Goal: Task Accomplishment & Management: Use online tool/utility

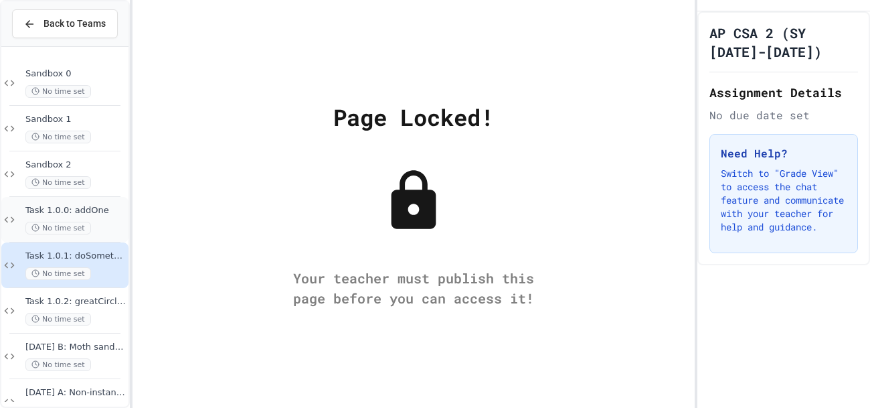
click at [82, 224] on span "No time set" at bounding box center [58, 228] width 66 height 13
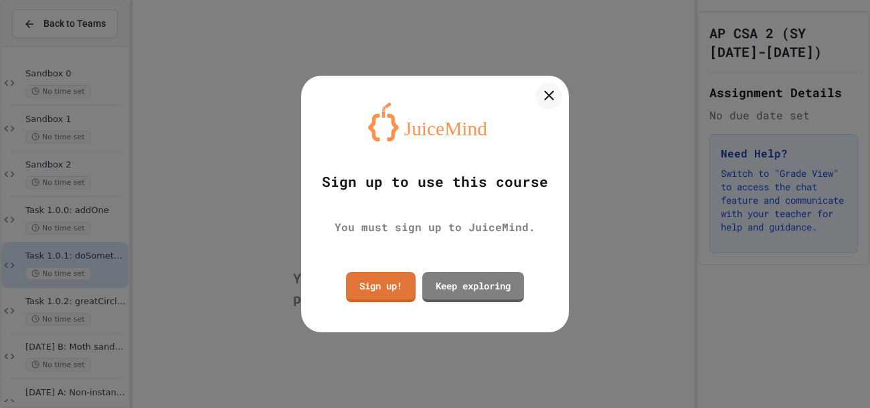
click at [396, 275] on link "Sign up!" at bounding box center [381, 287] width 70 height 30
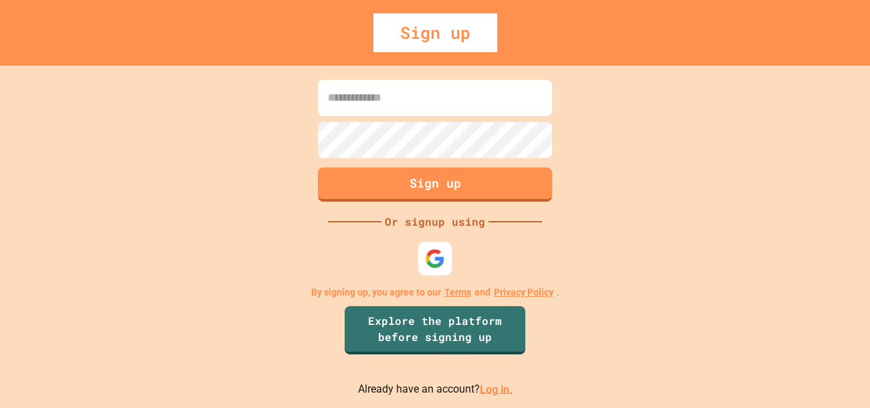
click at [433, 244] on div at bounding box center [434, 257] width 33 height 33
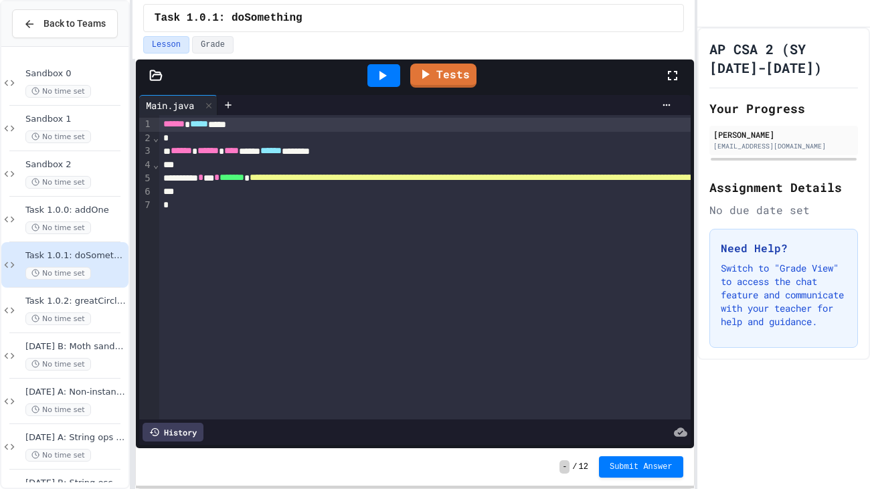
click at [674, 68] on icon at bounding box center [673, 76] width 16 height 16
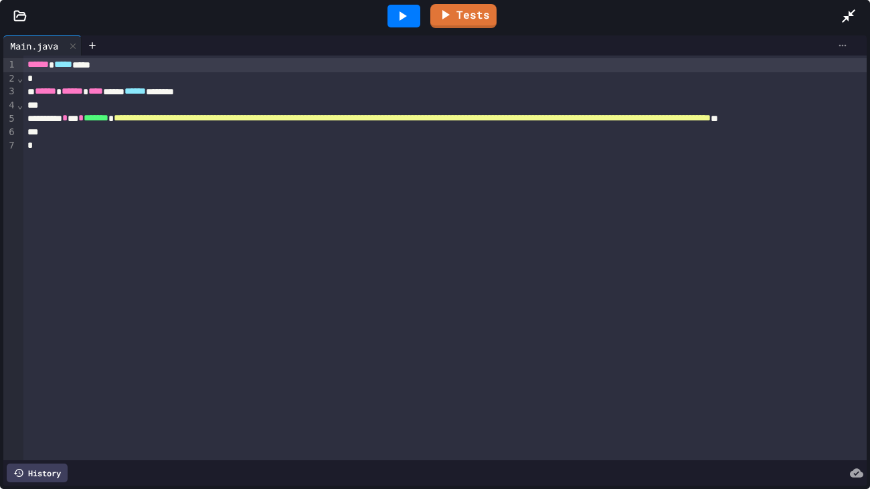
click at [846, 48] on icon at bounding box center [843, 45] width 11 height 11
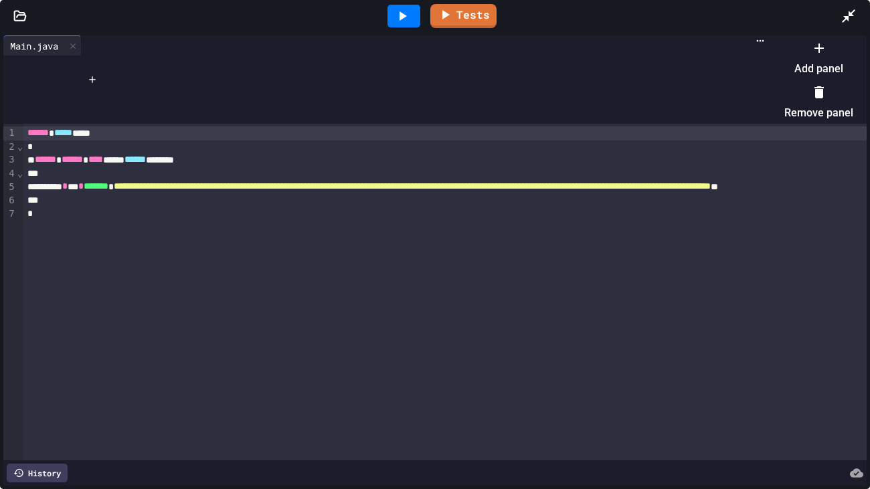
click at [821, 64] on li "Add panel" at bounding box center [819, 58] width 69 height 43
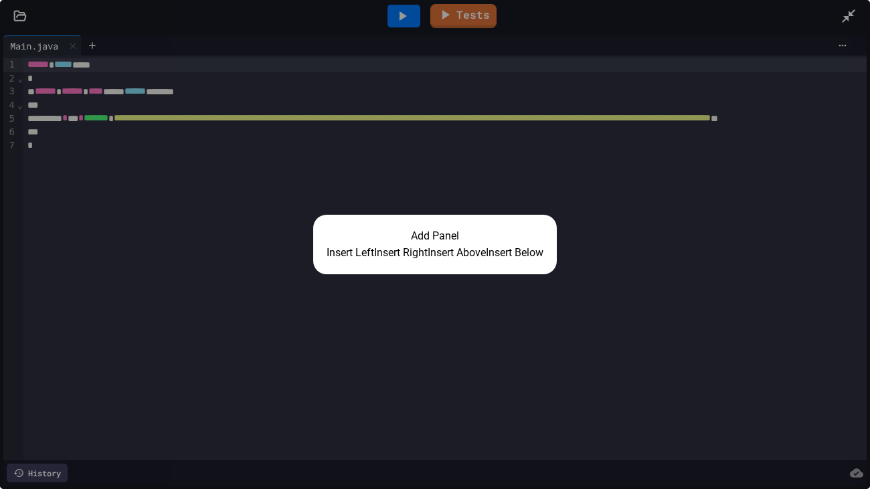
click at [416, 250] on button "Insert Right" at bounding box center [401, 253] width 54 height 16
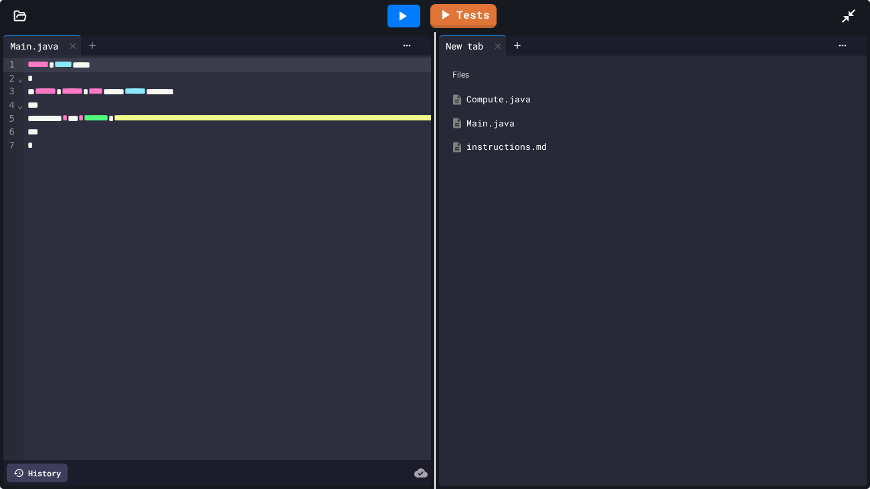
click at [98, 50] on icon at bounding box center [92, 45] width 11 height 11
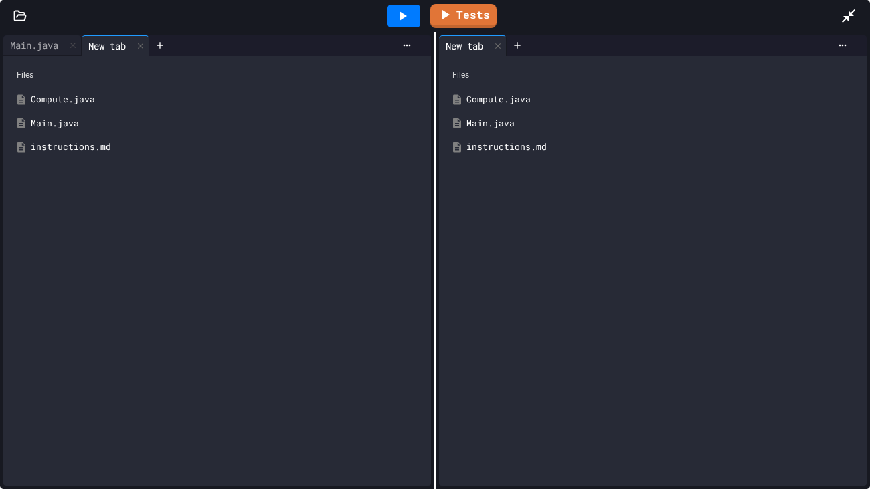
click at [93, 95] on div "Compute.java" at bounding box center [227, 99] width 392 height 13
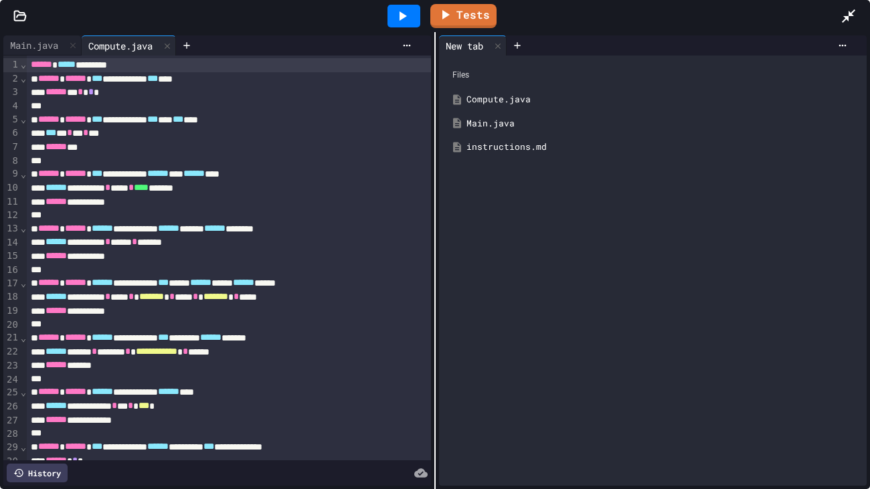
click at [530, 147] on div "instructions.md" at bounding box center [663, 147] width 392 height 13
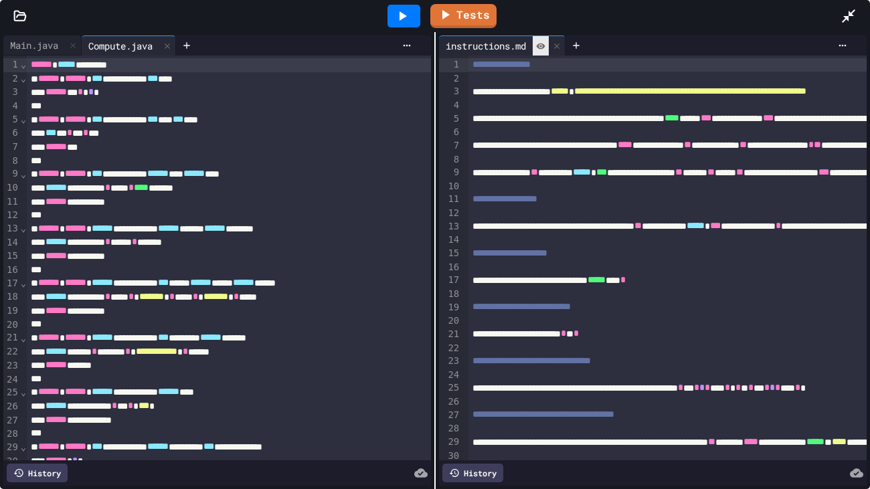
click at [540, 44] on icon at bounding box center [540, 46] width 9 height 9
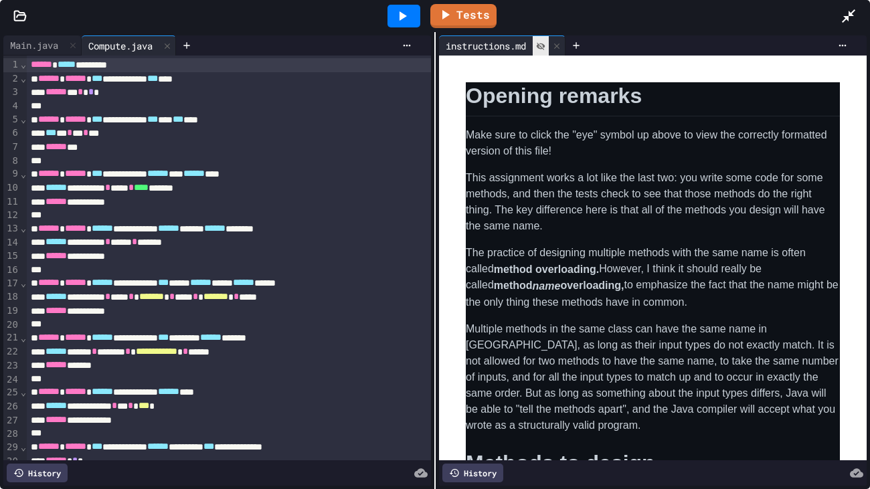
scroll to position [92, 0]
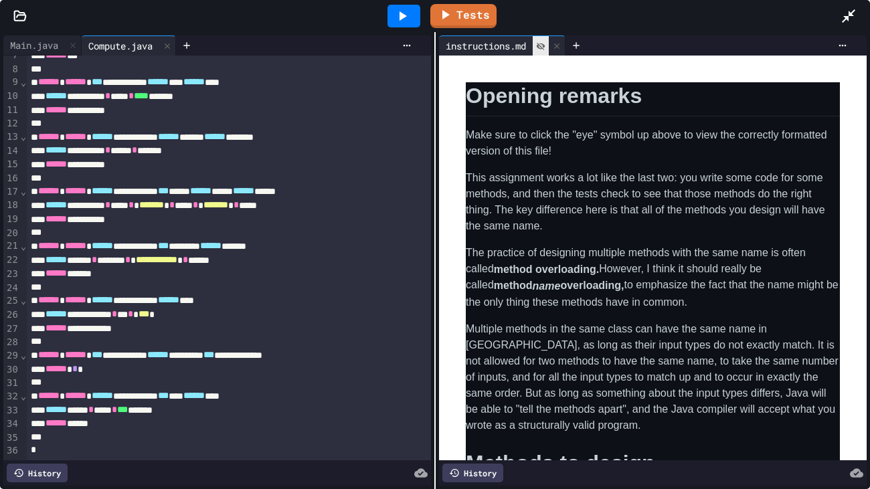
click at [265, 407] on div "****** *****" at bounding box center [229, 424] width 404 height 14
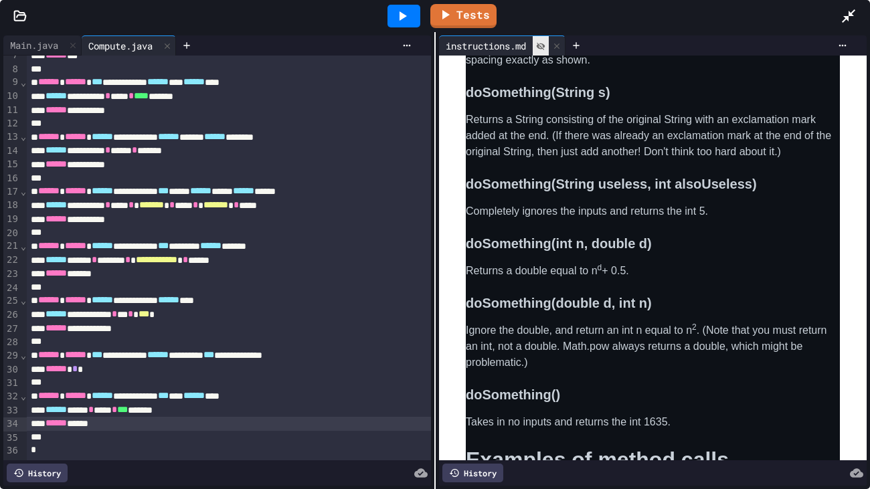
scroll to position [958, 0]
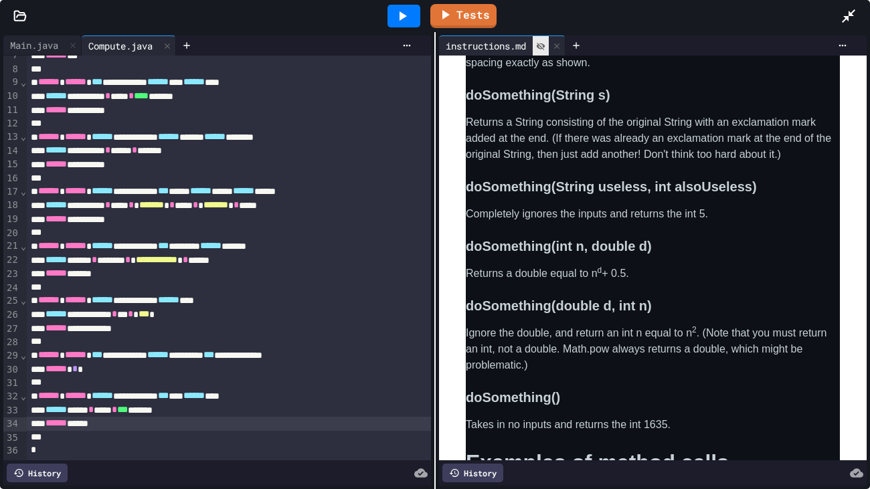
click at [214, 407] on div "****** **** * **** * *** *******" at bounding box center [229, 411] width 404 height 14
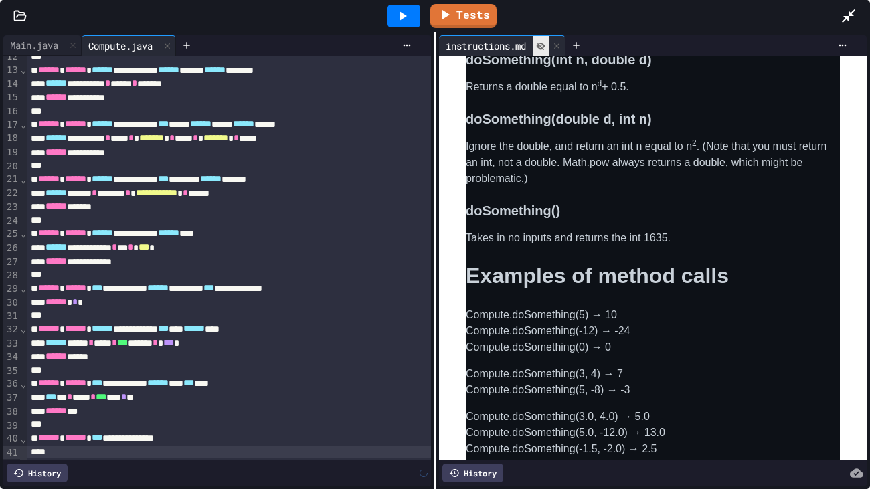
scroll to position [186, 0]
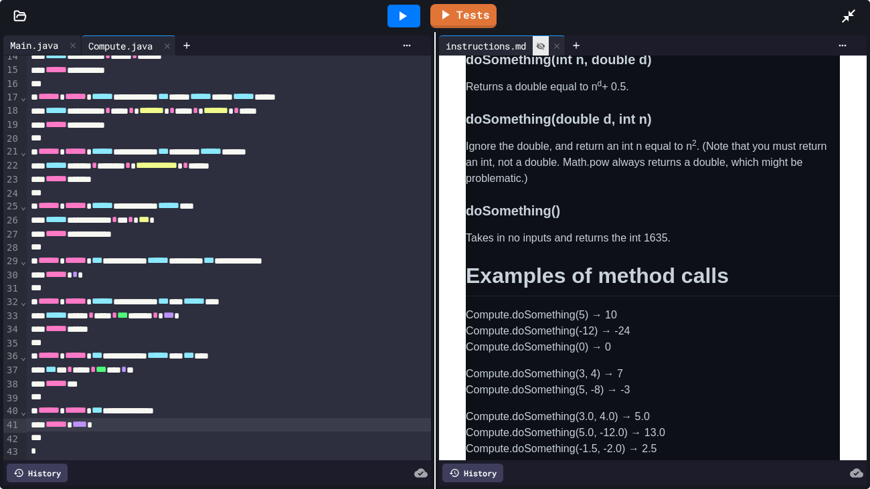
click at [49, 50] on div "Main.java" at bounding box center [34, 45] width 62 height 14
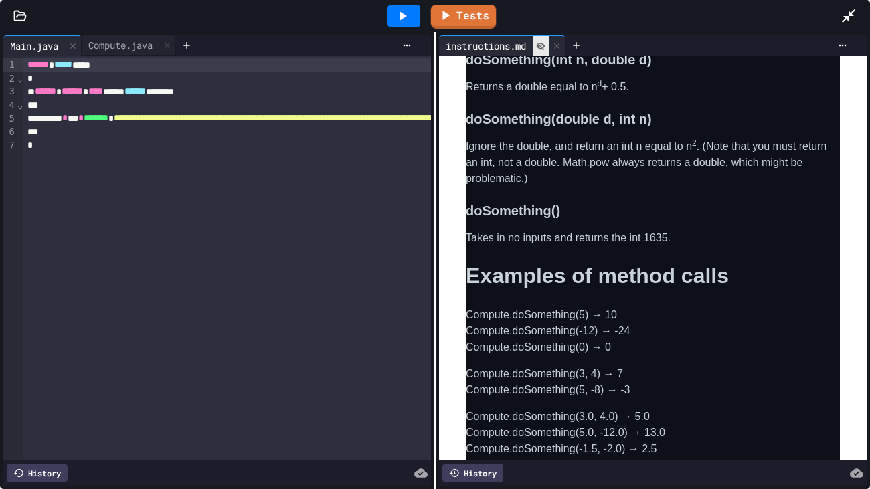
click at [409, 13] on icon at bounding box center [402, 16] width 16 height 16
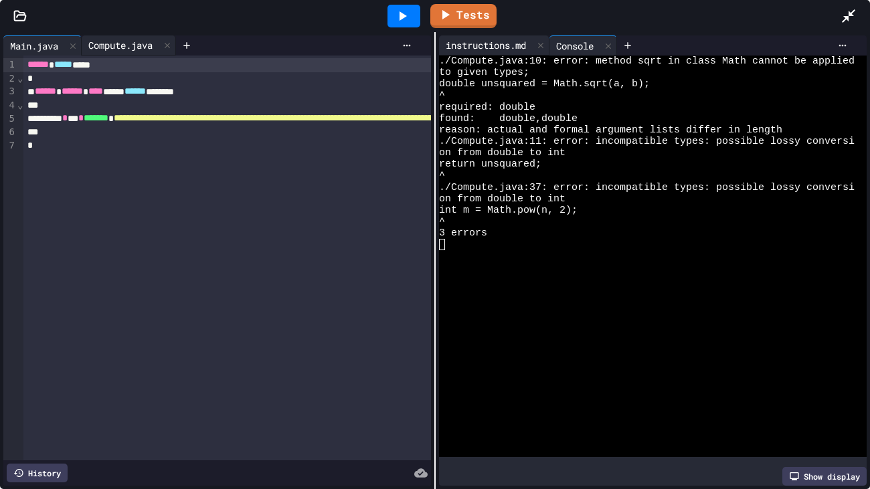
click at [119, 40] on div "Compute.java" at bounding box center [121, 45] width 78 height 14
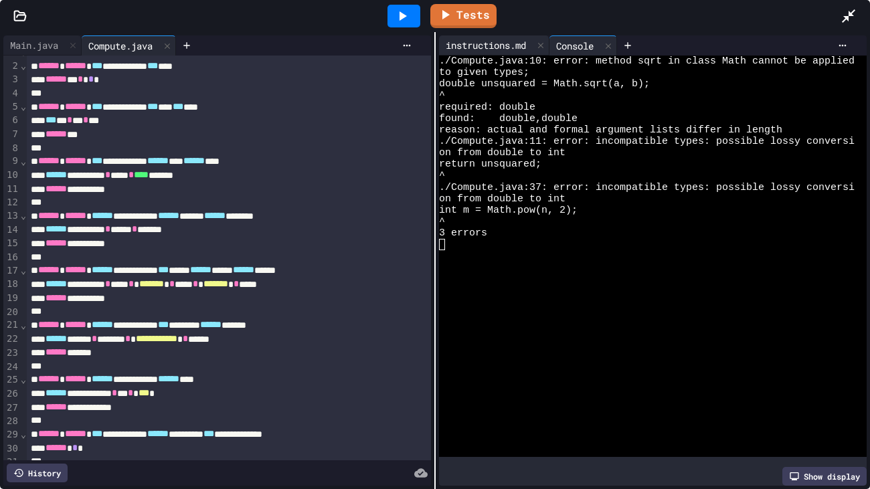
scroll to position [9, 0]
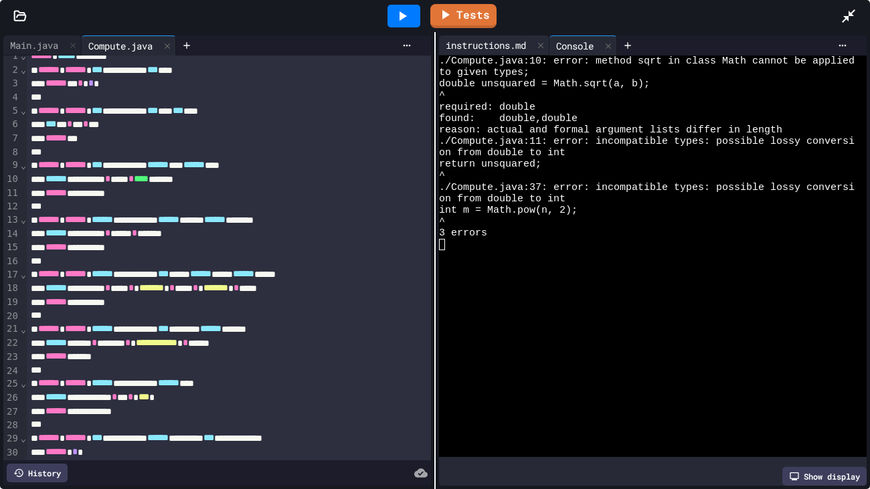
click at [508, 42] on div "instructions.md" at bounding box center [486, 45] width 94 height 14
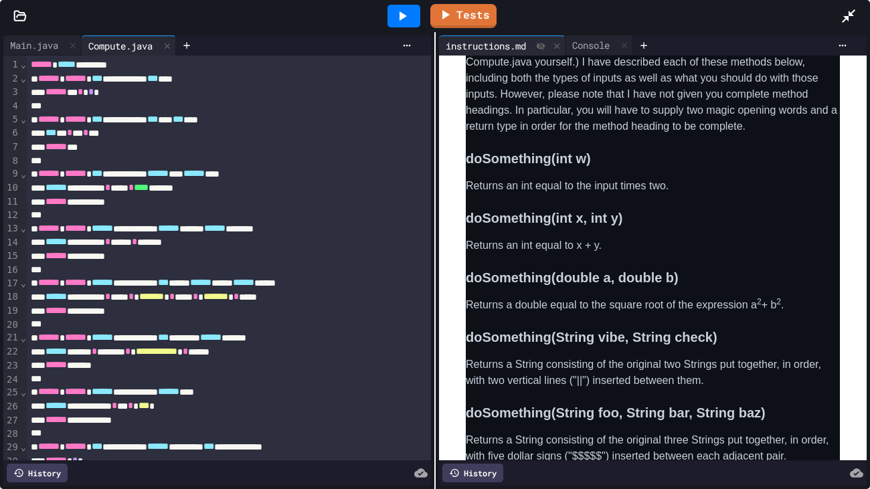
scroll to position [473, 0]
click at [137, 169] on div "**********" at bounding box center [229, 174] width 404 height 14
click at [581, 50] on div "Console" at bounding box center [591, 45] width 51 height 14
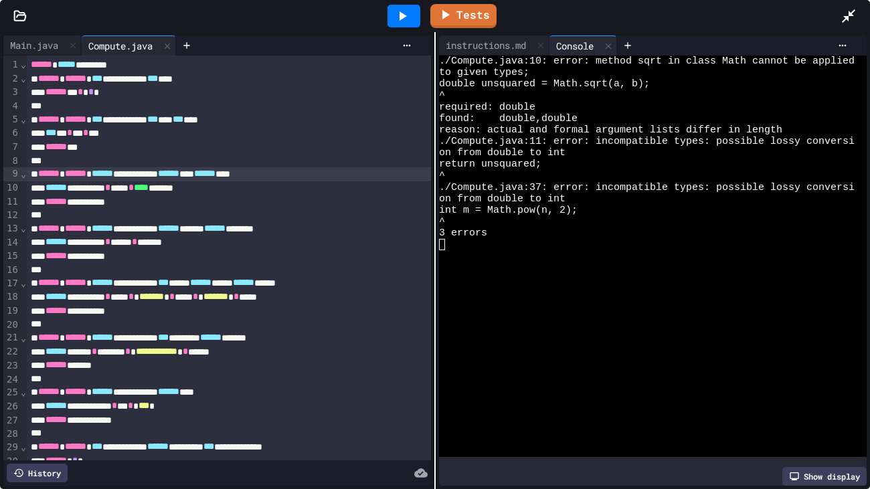
scroll to position [187, 0]
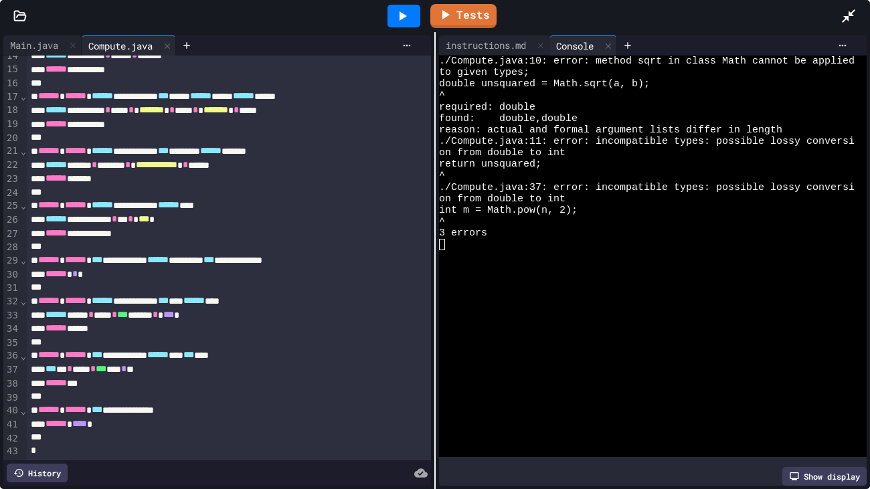
click at [70, 372] on div "*** * * **** * *** *** * **" at bounding box center [229, 370] width 404 height 14
click at [490, 50] on div "instructions.md" at bounding box center [486, 45] width 94 height 14
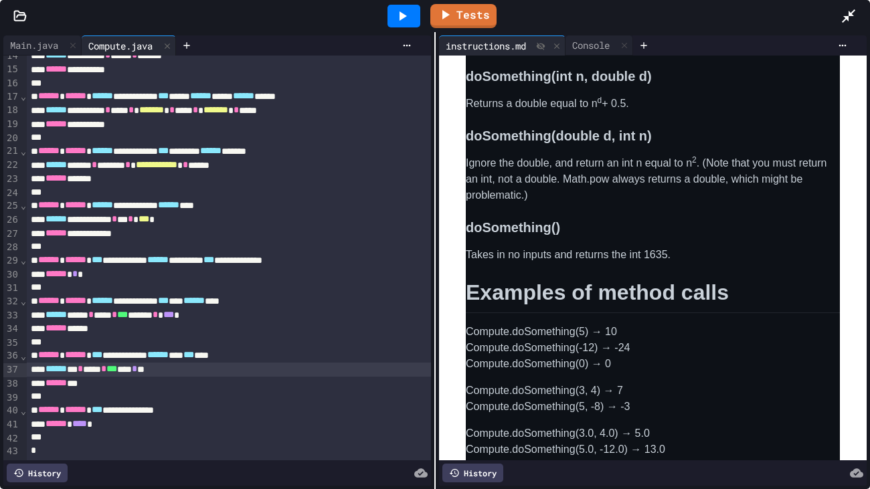
scroll to position [1126, 0]
click at [210, 373] on div "****** * * **** * *** *** * **" at bounding box center [229, 370] width 404 height 14
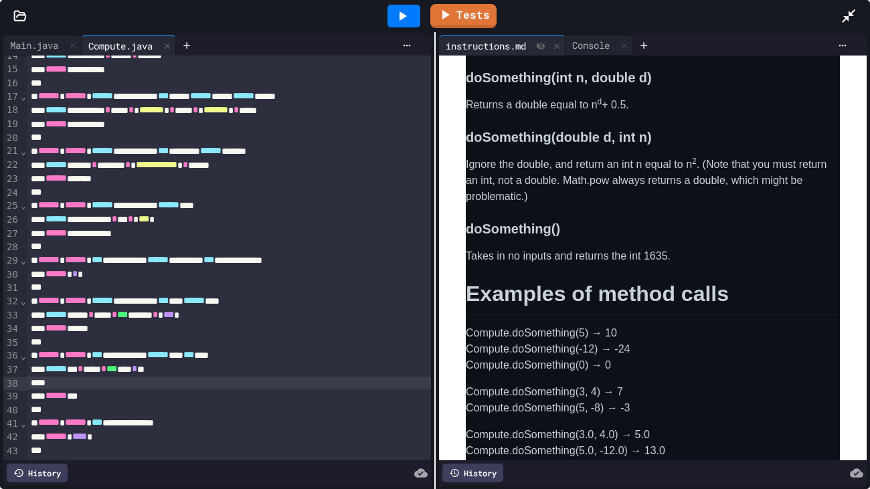
click at [87, 370] on div "****** * * **** * *** *** * **" at bounding box center [229, 370] width 404 height 14
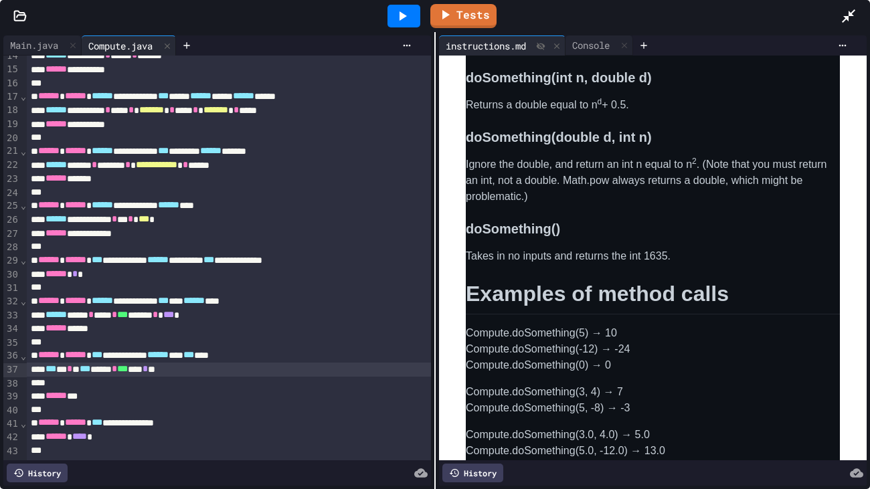
click at [115, 383] on div at bounding box center [229, 383] width 404 height 13
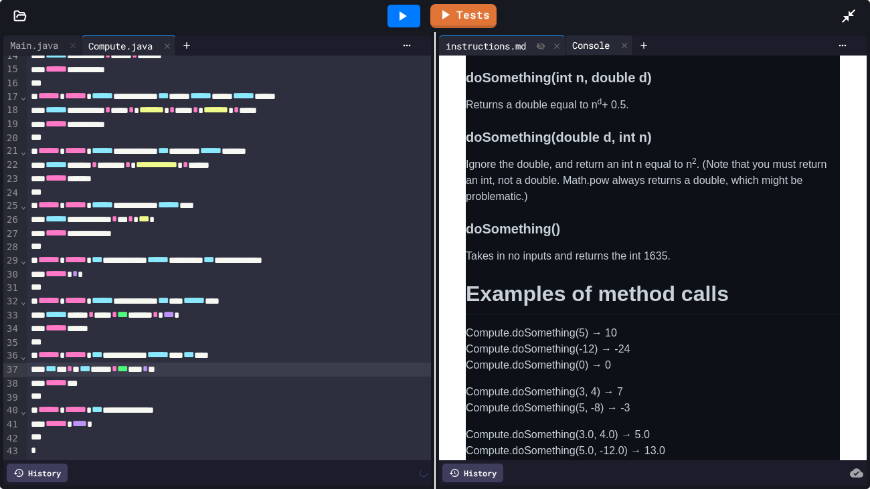
click at [592, 43] on div "Console" at bounding box center [591, 45] width 51 height 14
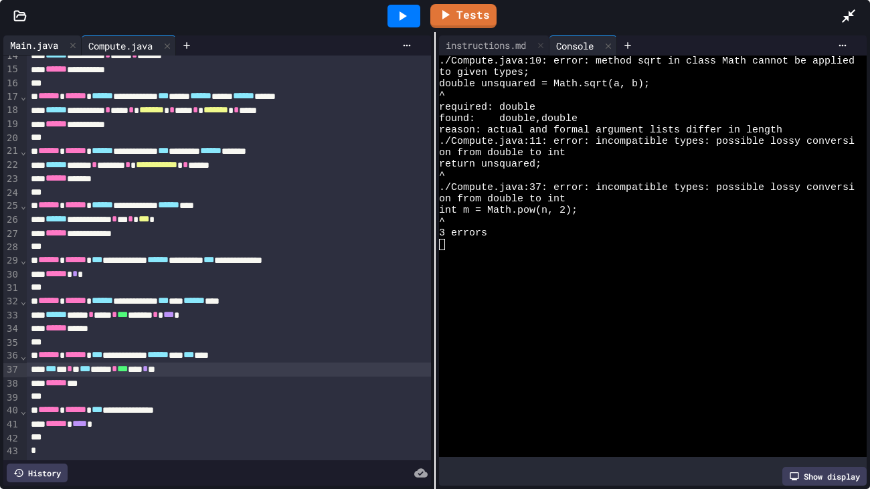
click at [47, 50] on div "Main.java" at bounding box center [34, 45] width 62 height 14
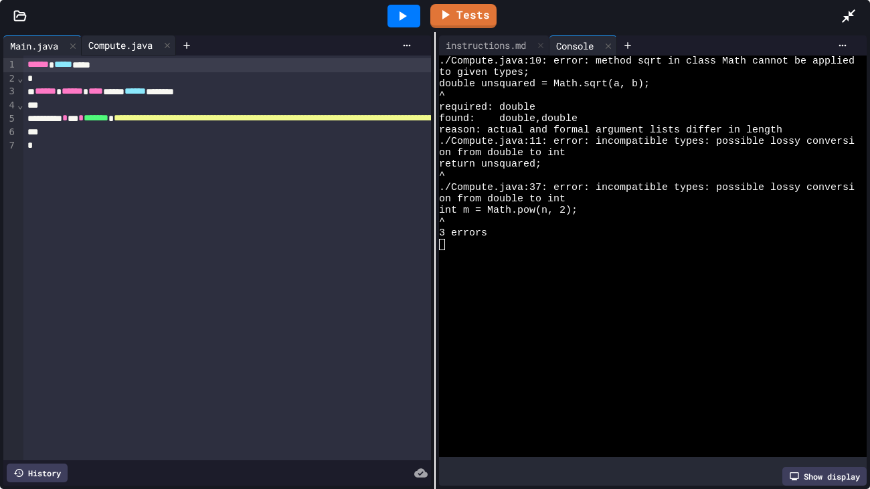
click at [118, 50] on div "Compute.java" at bounding box center [121, 45] width 78 height 14
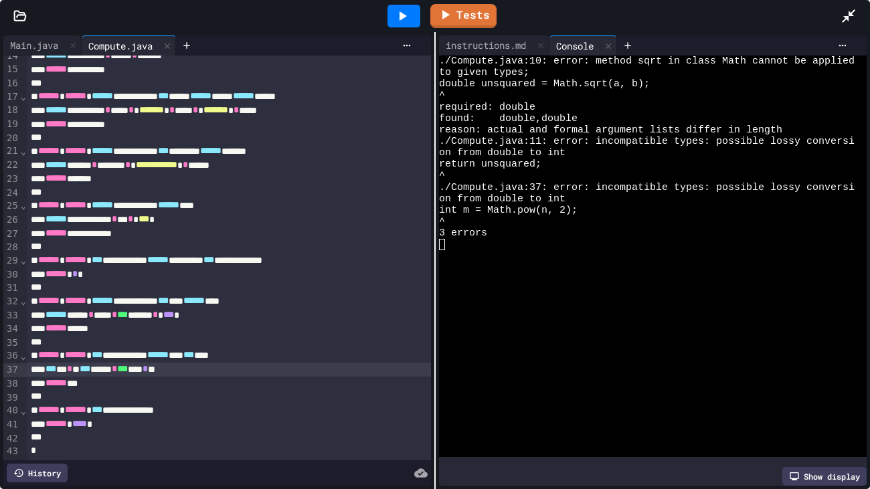
scroll to position [0, 0]
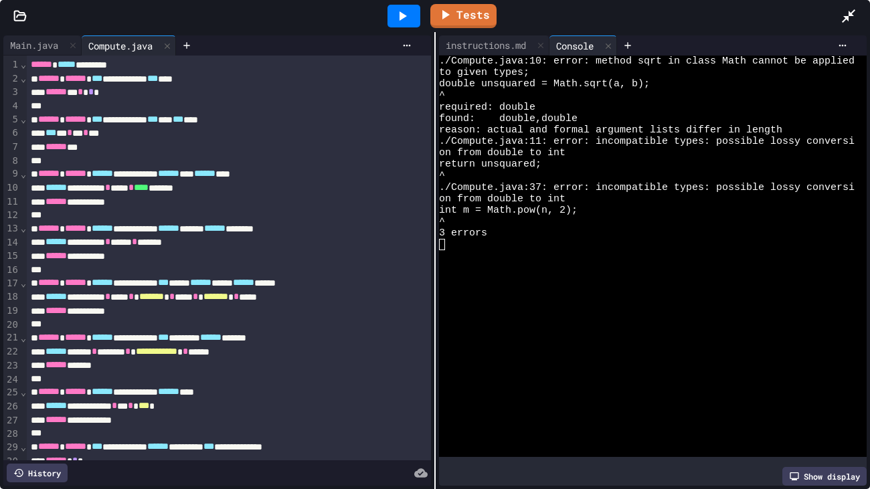
click at [17, 189] on div "10" at bounding box center [11, 188] width 17 height 14
click at [57, 189] on span "******" at bounding box center [56, 187] width 21 height 9
click at [404, 17] on icon at bounding box center [403, 15] width 7 height 9
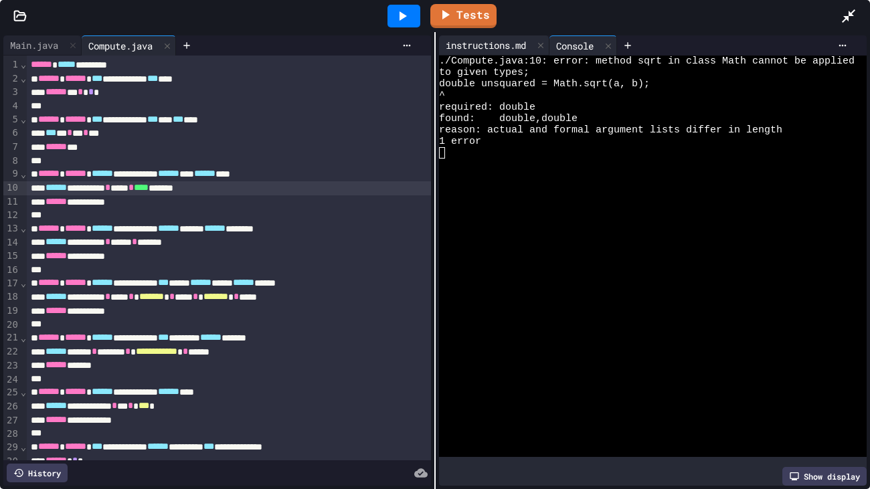
click at [494, 46] on div "instructions.md" at bounding box center [486, 45] width 94 height 14
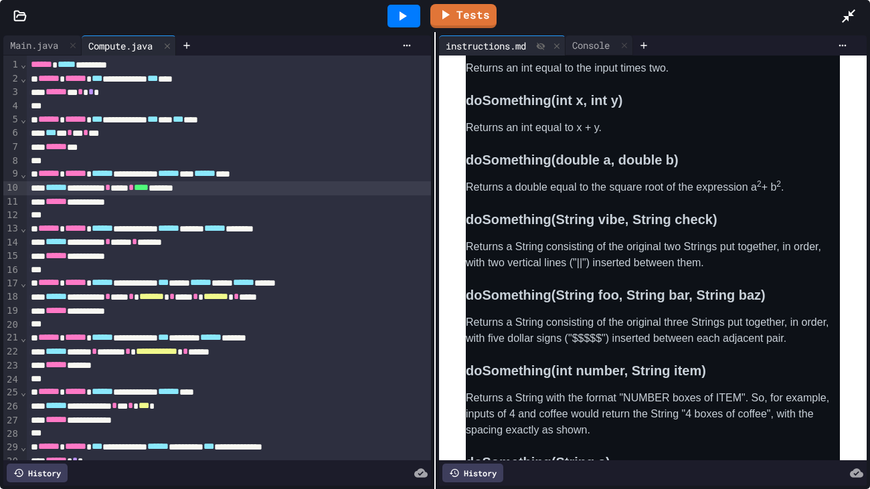
scroll to position [591, 0]
click at [239, 186] on div "****** ********* * **** * **** *******" at bounding box center [229, 188] width 404 height 14
click at [608, 48] on div "Console" at bounding box center [591, 45] width 51 height 14
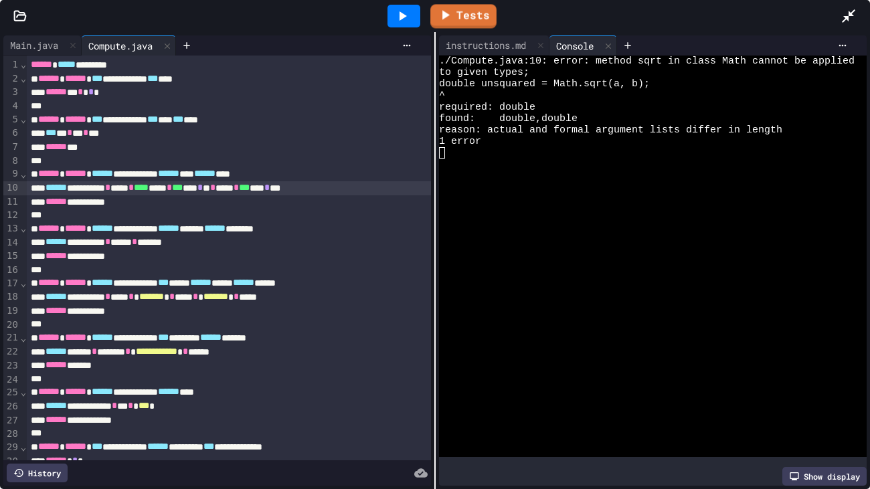
click at [400, 13] on icon at bounding box center [403, 15] width 7 height 9
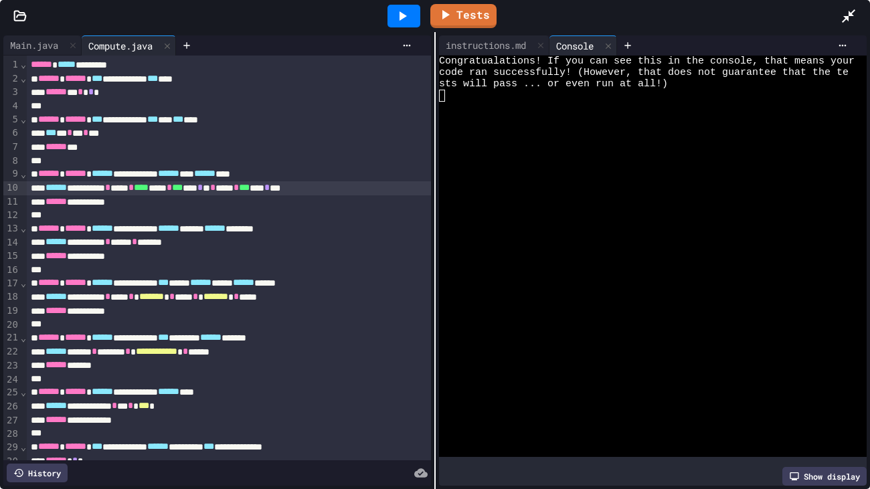
click at [473, 93] on div at bounding box center [647, 95] width 416 height 11
click at [471, 20] on link "Tests" at bounding box center [463, 13] width 61 height 25
click at [471, 20] on link "Tests" at bounding box center [464, 14] width 66 height 25
click at [849, 17] on icon at bounding box center [849, 16] width 16 height 16
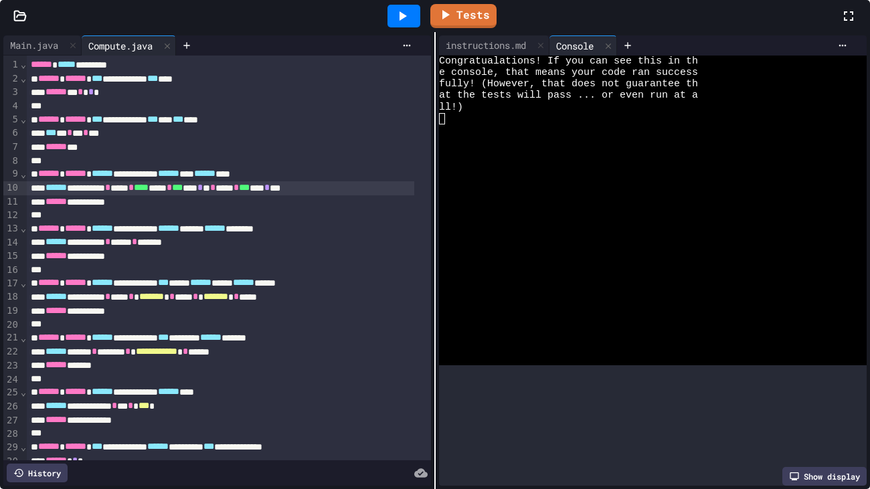
scroll to position [619, 0]
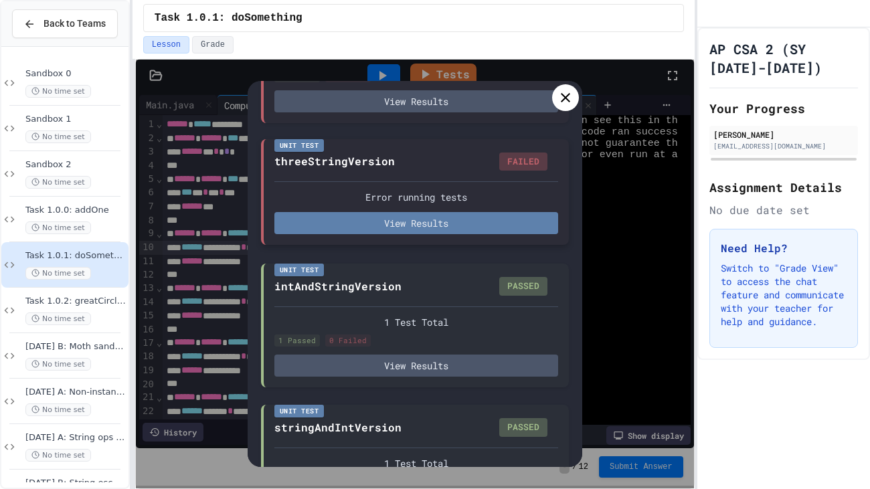
click at [453, 230] on button "View Results" at bounding box center [417, 223] width 284 height 22
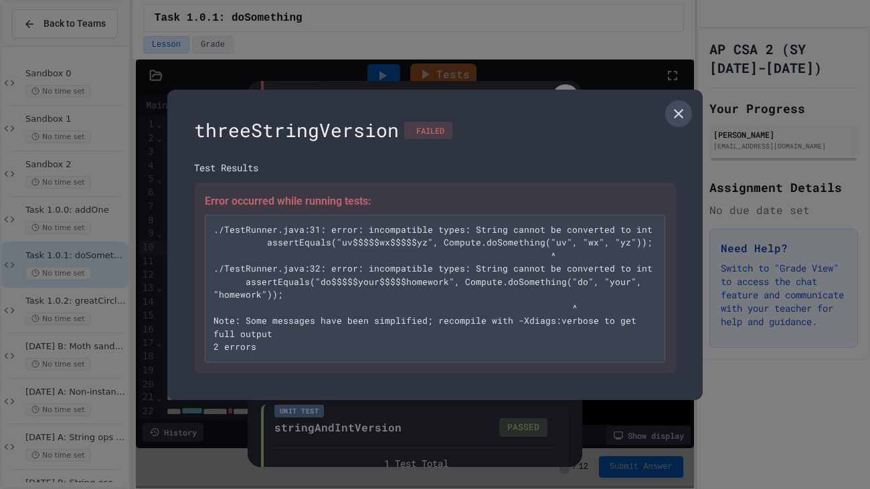
click at [676, 117] on icon at bounding box center [678, 113] width 9 height 9
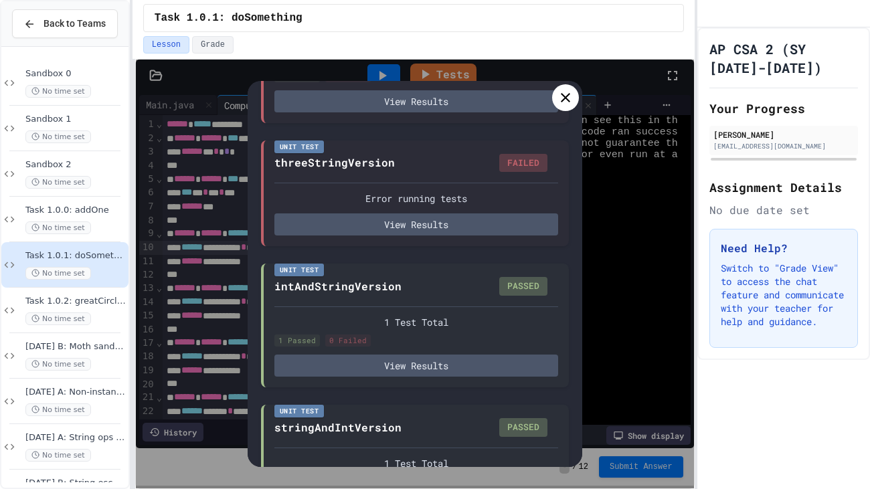
click at [573, 96] on icon at bounding box center [566, 98] width 16 height 16
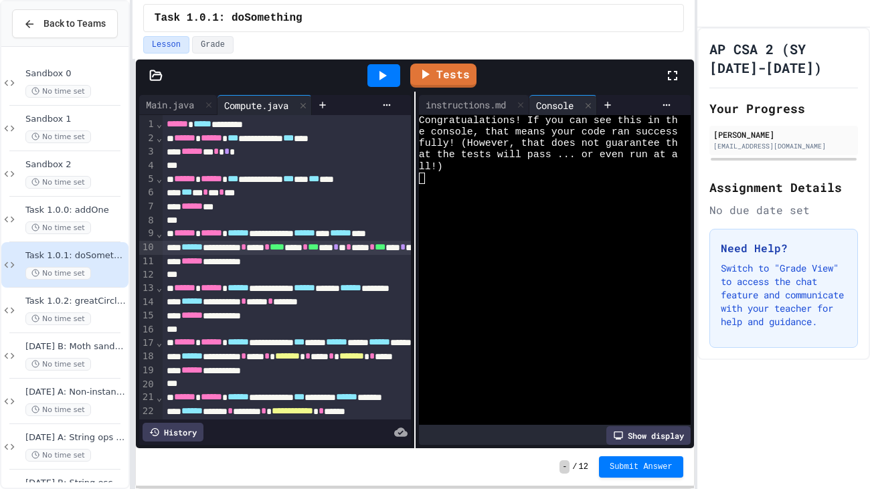
click at [670, 78] on icon at bounding box center [673, 76] width 16 height 16
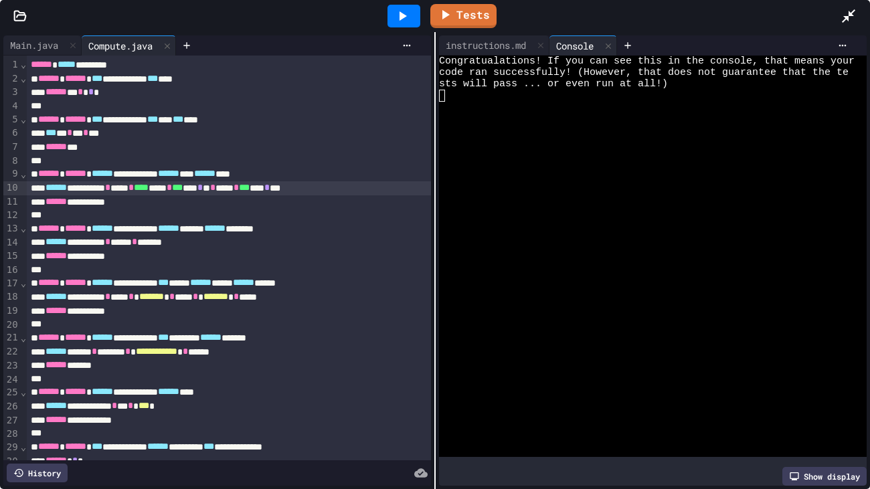
click at [163, 300] on div "****** ********* * *** * ******* * *** * ******* * ****" at bounding box center [229, 298] width 404 height 14
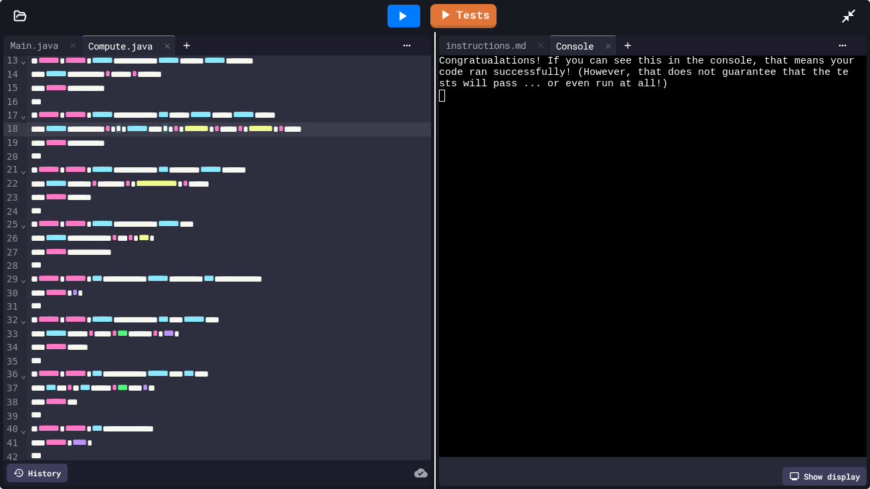
scroll to position [187, 0]
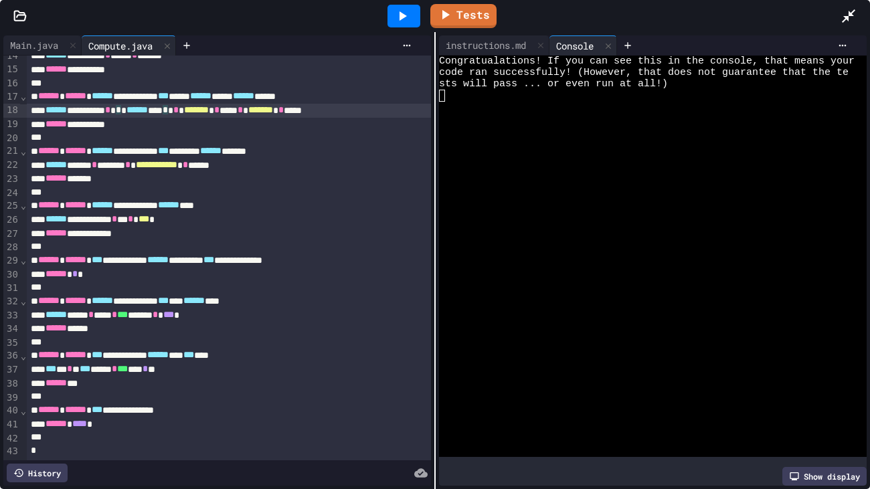
click at [837, 17] on div "Tests" at bounding box center [440, 16] width 801 height 36
click at [841, 17] on icon at bounding box center [849, 16] width 16 height 16
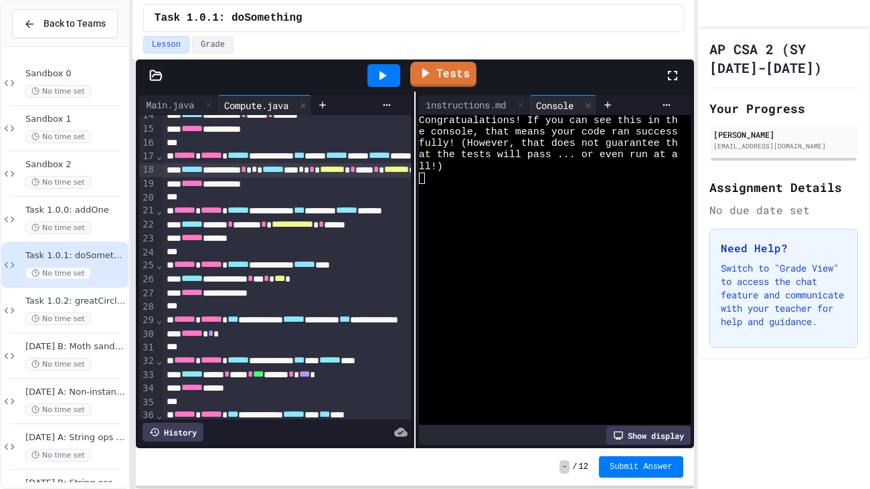
click at [449, 72] on link "Tests" at bounding box center [443, 74] width 66 height 25
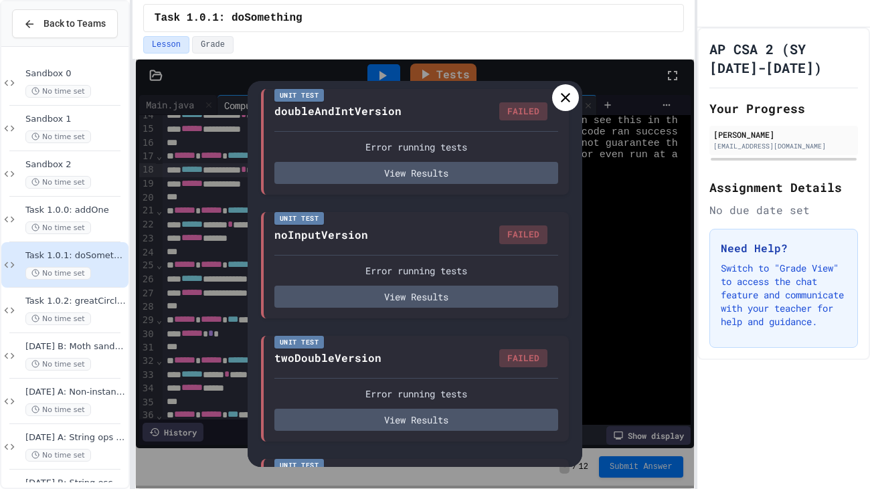
scroll to position [1213, 0]
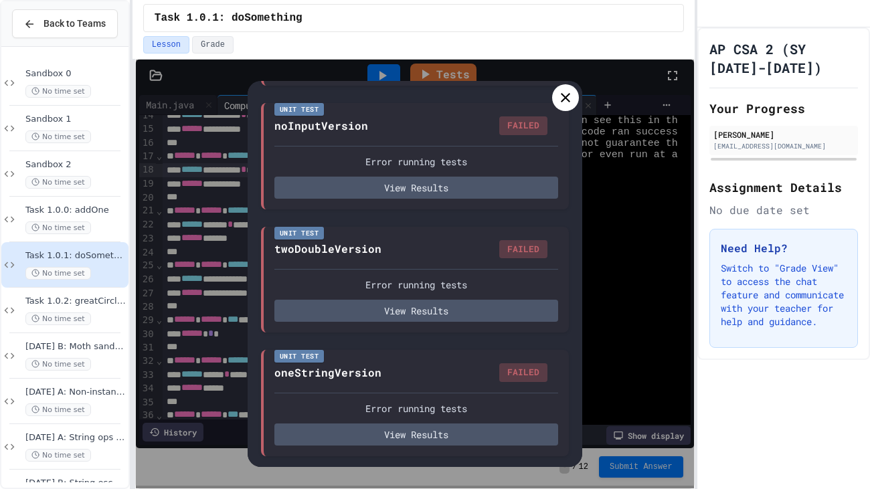
click at [567, 90] on icon at bounding box center [566, 98] width 16 height 16
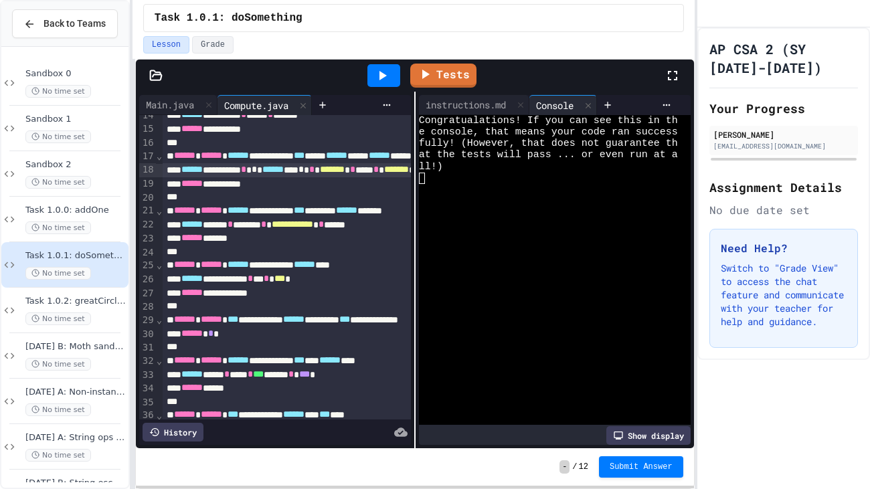
click at [375, 81] on icon at bounding box center [382, 76] width 16 height 16
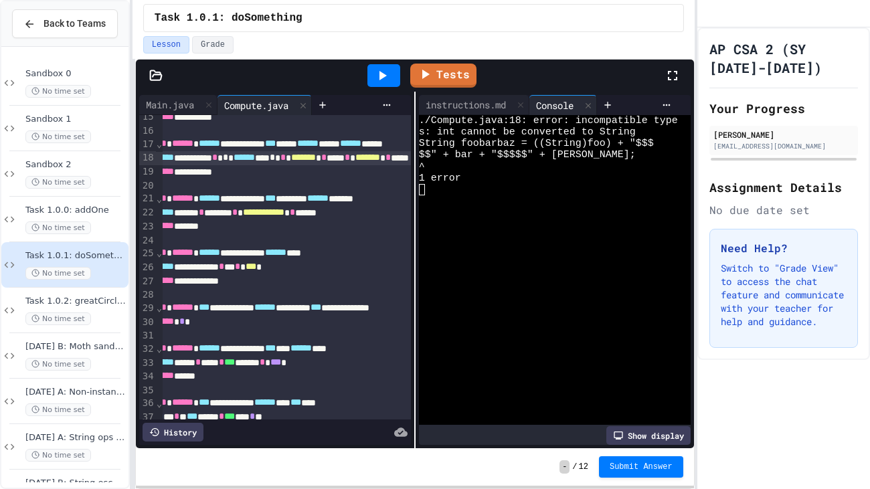
scroll to position [199, 33]
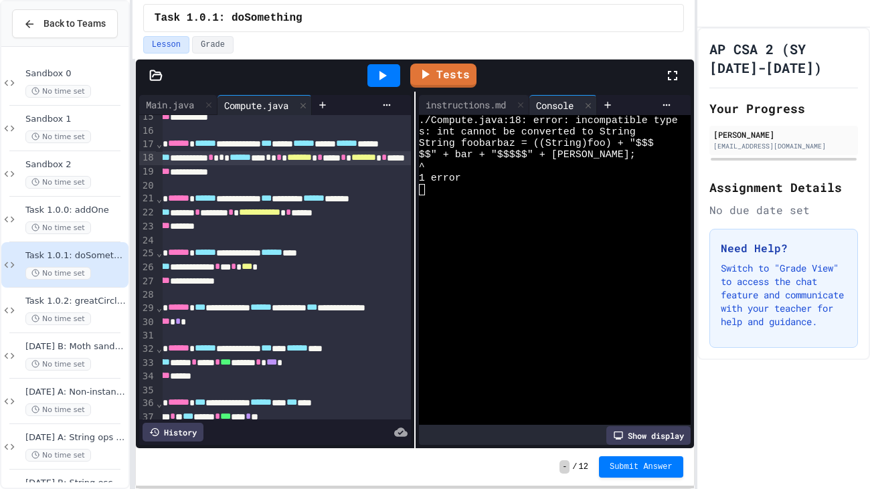
click at [286, 208] on div "**********" at bounding box center [327, 213] width 394 height 14
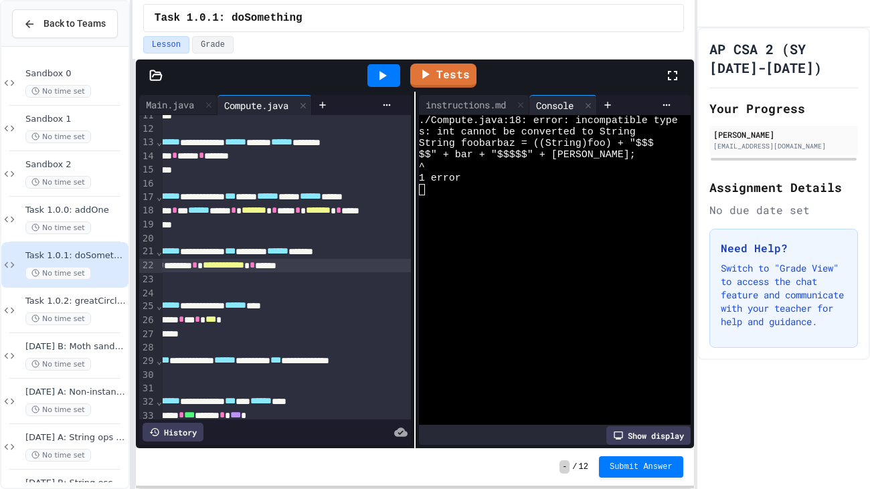
scroll to position [144, 64]
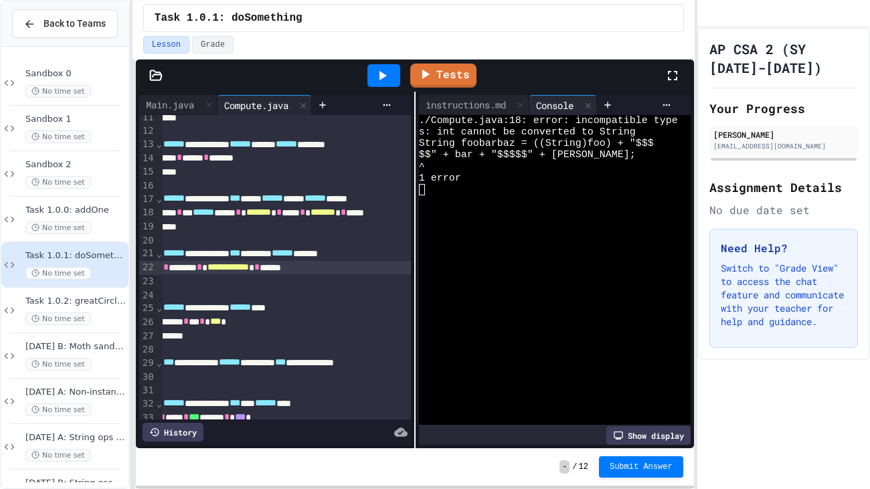
click at [301, 217] on div "****** ********* * ** ****** ***** * ******* * *** * ******* * ****" at bounding box center [295, 213] width 394 height 14
click at [396, 80] on div at bounding box center [384, 75] width 33 height 23
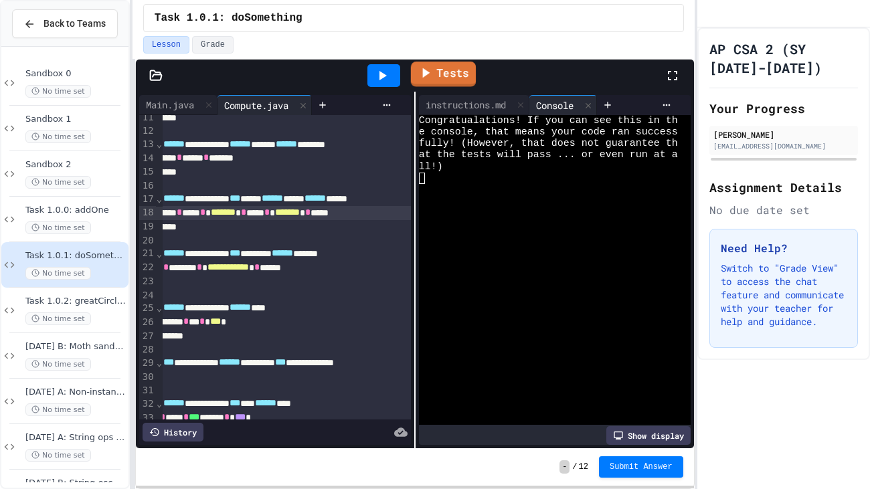
click at [414, 76] on link "Tests" at bounding box center [442, 74] width 65 height 25
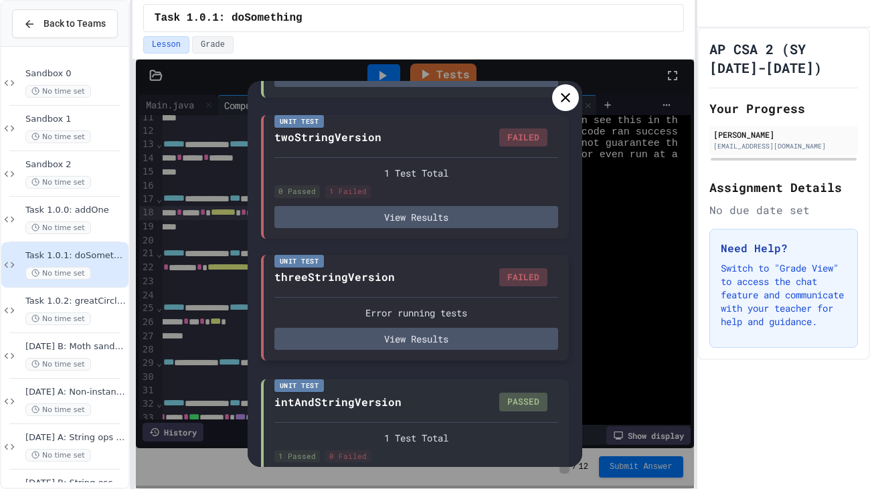
scroll to position [502, 0]
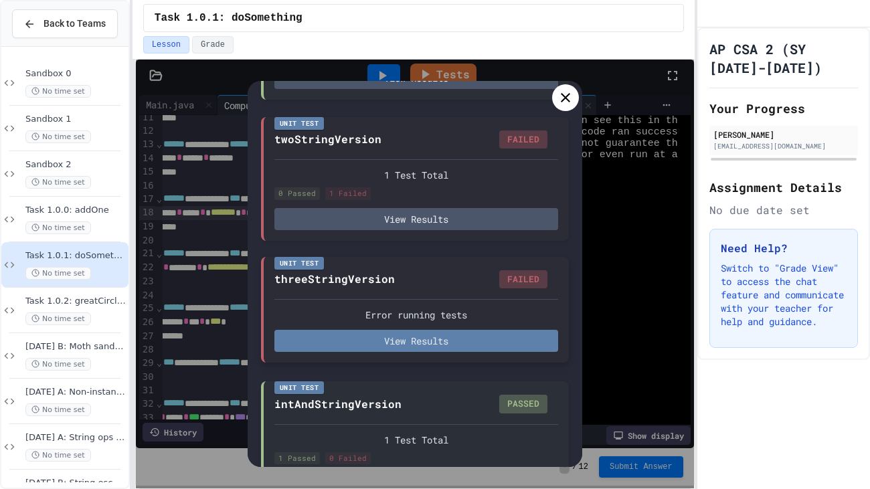
click at [415, 352] on button "View Results" at bounding box center [417, 341] width 284 height 22
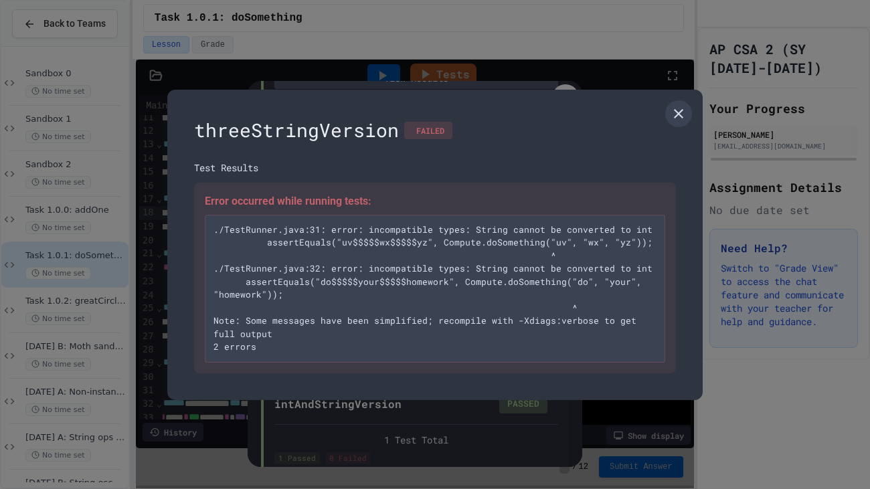
click at [457, 407] on div at bounding box center [435, 244] width 870 height 489
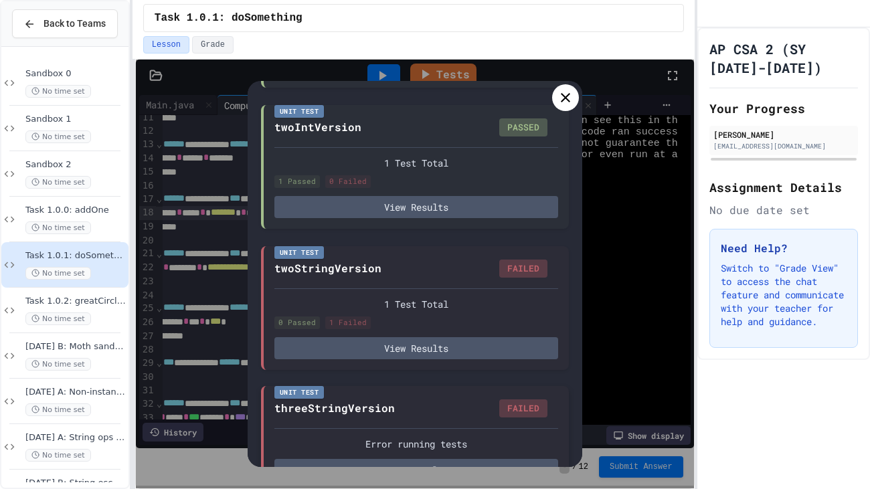
scroll to position [368, 0]
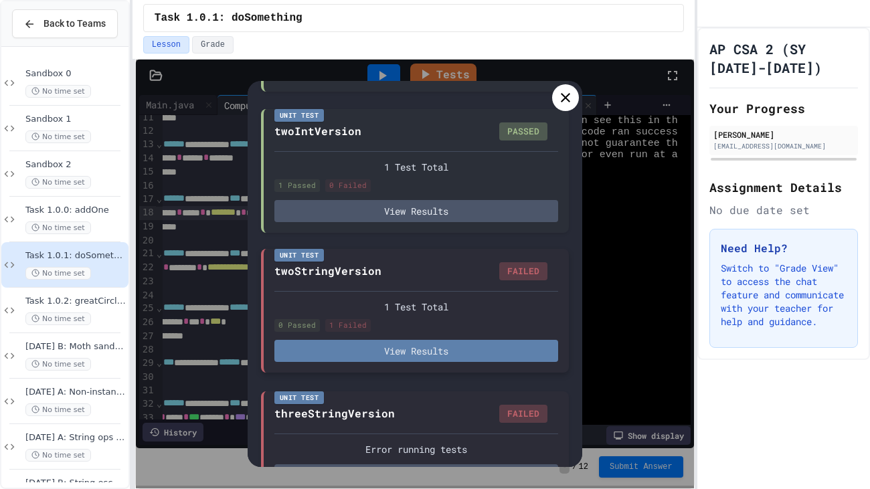
click at [466, 353] on button "View Results" at bounding box center [417, 351] width 284 height 22
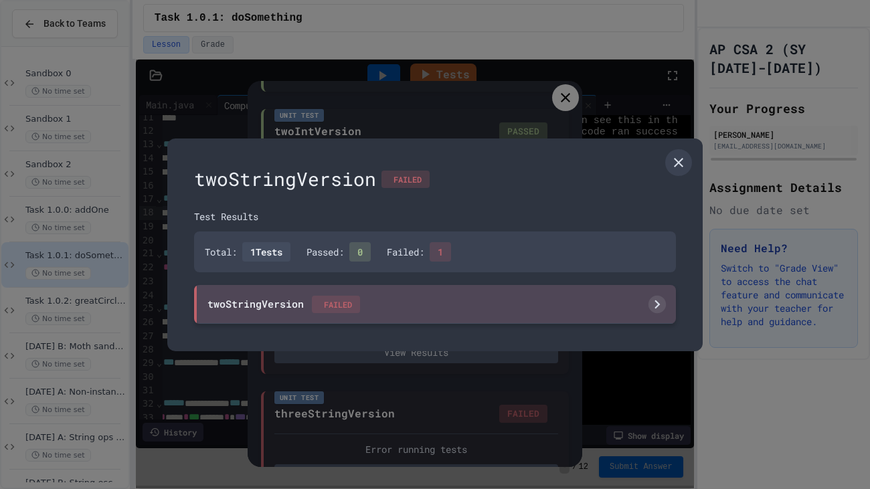
click at [468, 291] on div "twoStringVersion FAILED" at bounding box center [435, 304] width 482 height 39
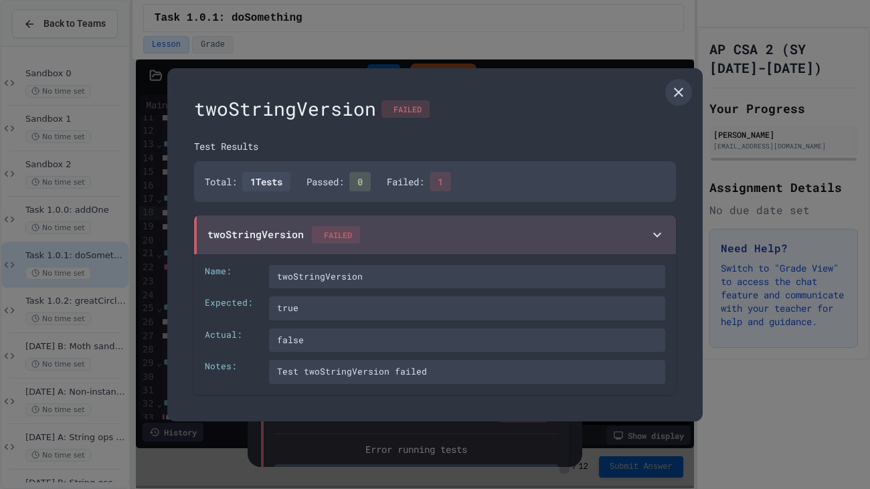
click at [467, 407] on div "twoStringVersion FAILED Test Results Total: 1 Tests Passed: 0 Failed: 1 twoStri…" at bounding box center [435, 245] width 536 height 354
click at [674, 90] on icon at bounding box center [679, 92] width 16 height 16
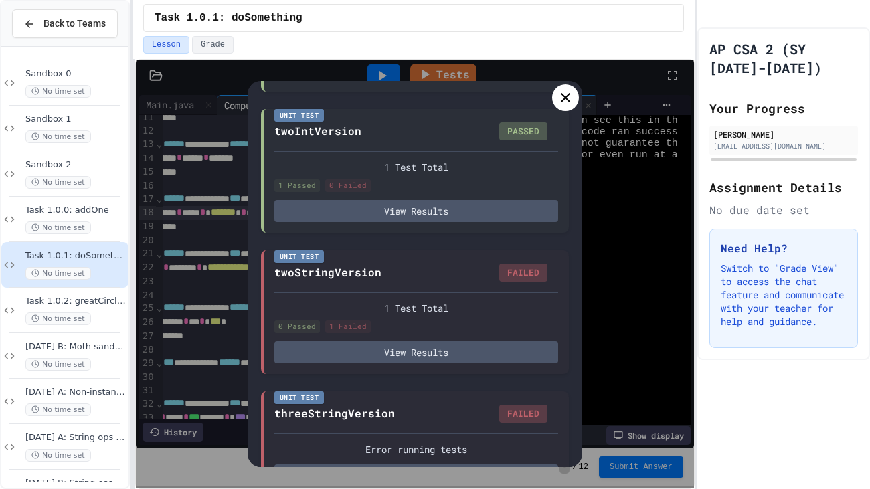
click at [574, 92] on div at bounding box center [565, 97] width 27 height 27
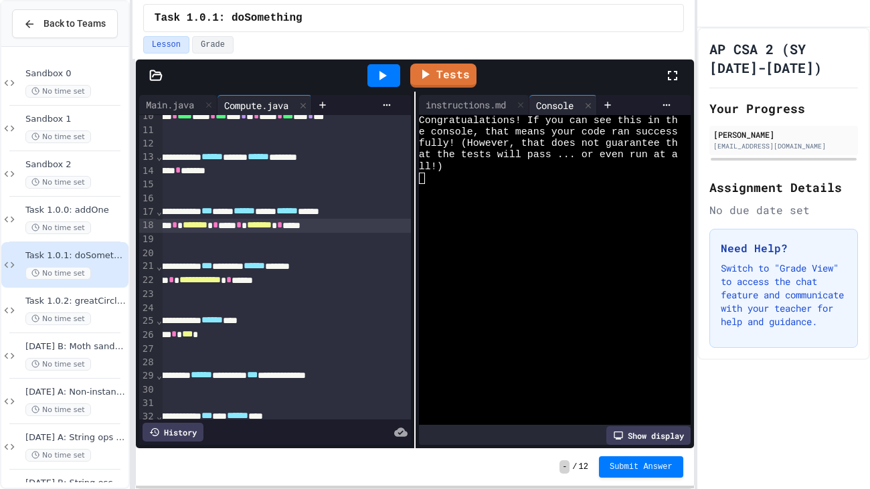
scroll to position [129, 92]
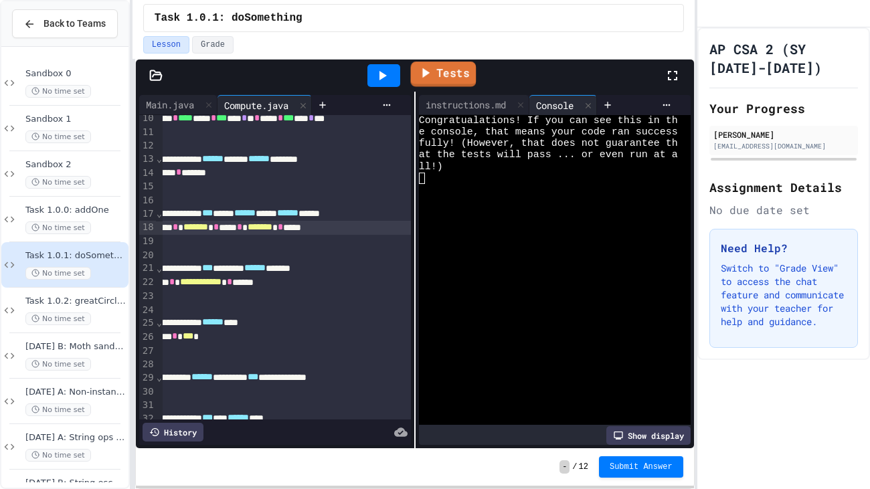
click at [417, 64] on link "Tests" at bounding box center [443, 74] width 66 height 25
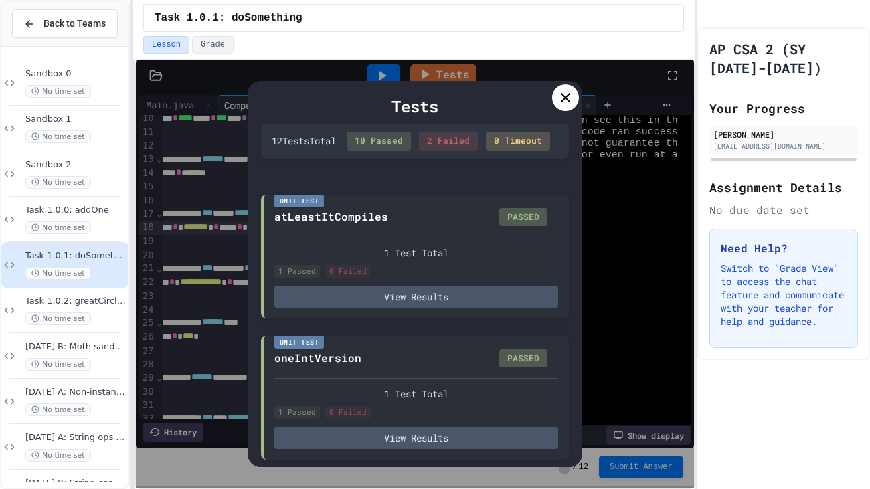
click at [459, 149] on div "2 Failed" at bounding box center [448, 141] width 59 height 19
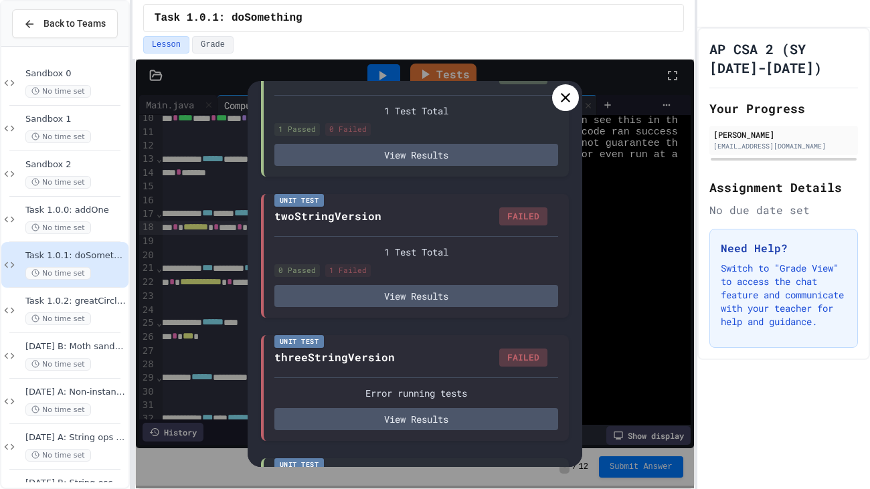
scroll to position [480, 0]
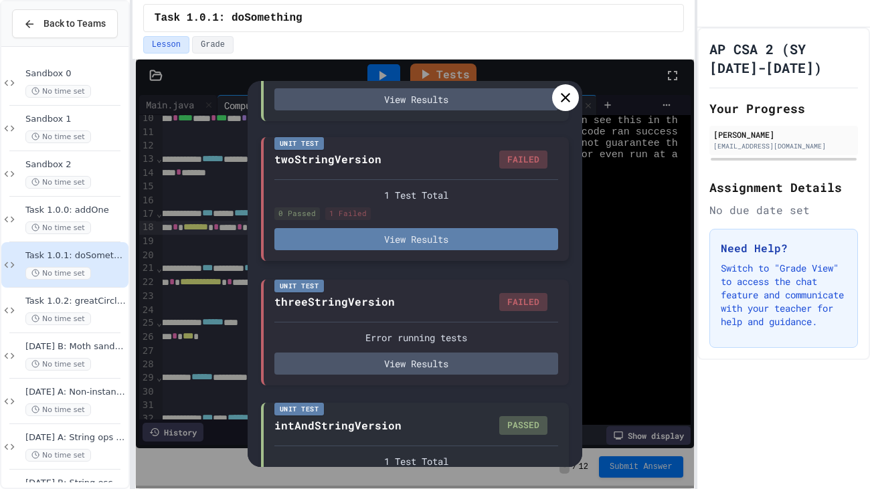
click at [333, 250] on button "View Results" at bounding box center [417, 239] width 284 height 22
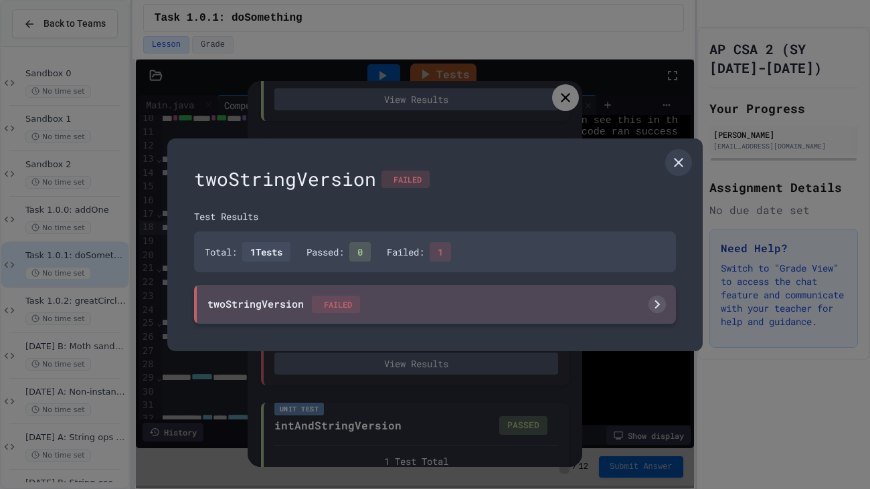
click at [303, 323] on div "twoStringVersion FAILED" at bounding box center [435, 304] width 482 height 39
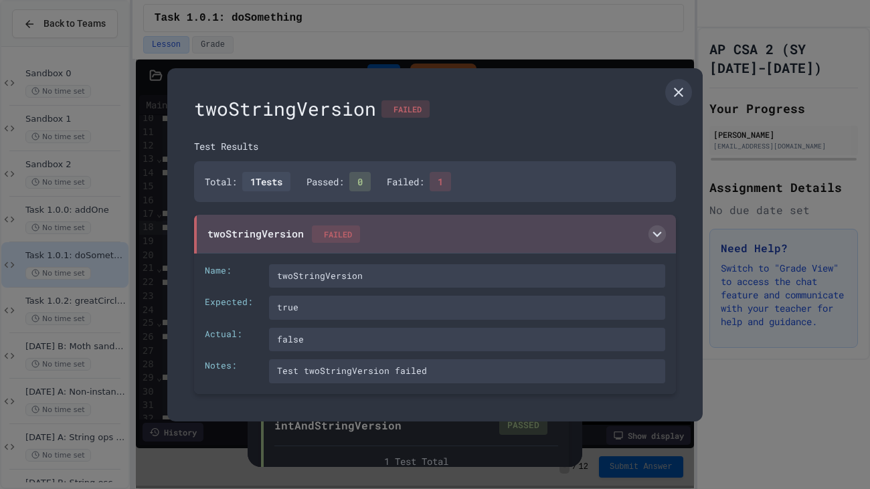
click at [245, 237] on div "twoStringVersion FAILED" at bounding box center [284, 234] width 153 height 17
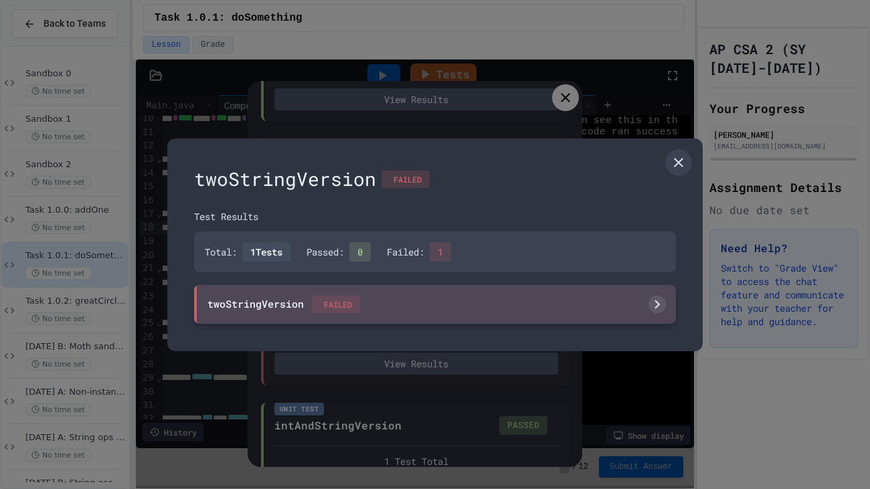
click at [250, 309] on div "twoStringVersion FAILED" at bounding box center [284, 304] width 153 height 17
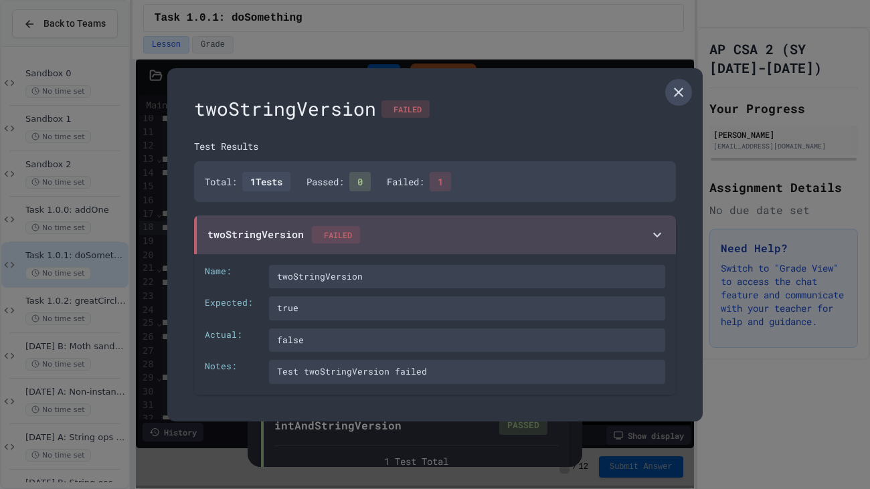
click at [668, 89] on link at bounding box center [679, 92] width 27 height 27
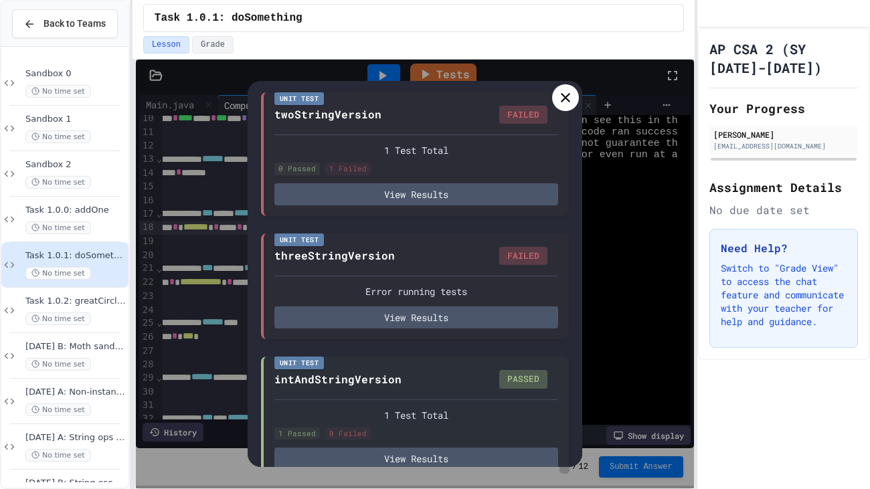
scroll to position [527, 0]
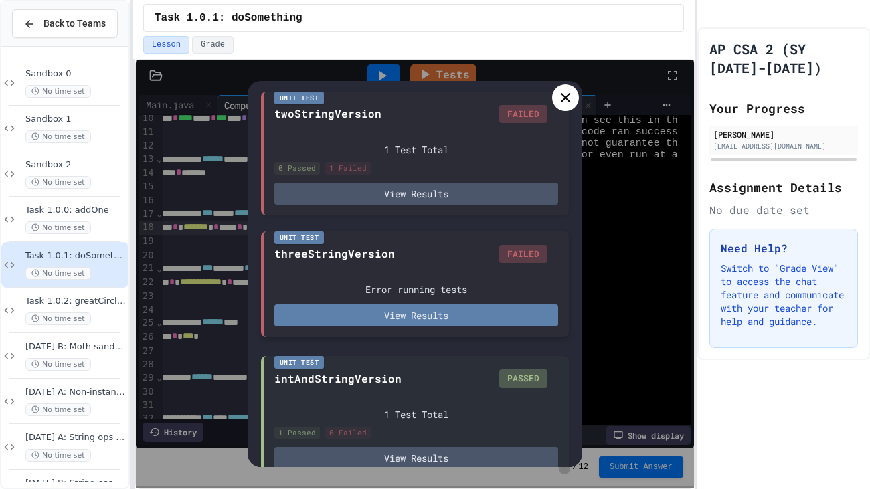
click at [339, 323] on button "View Results" at bounding box center [417, 316] width 284 height 22
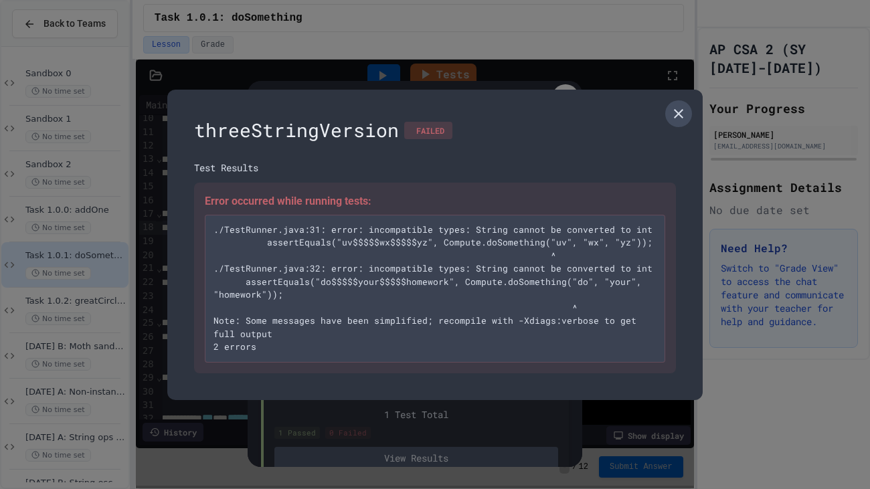
click at [674, 110] on icon at bounding box center [679, 114] width 16 height 16
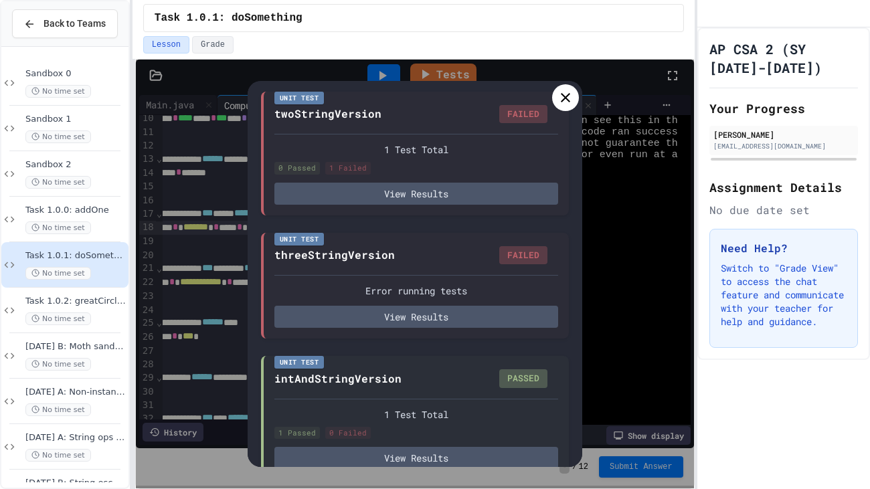
click at [561, 101] on icon at bounding box center [565, 97] width 9 height 9
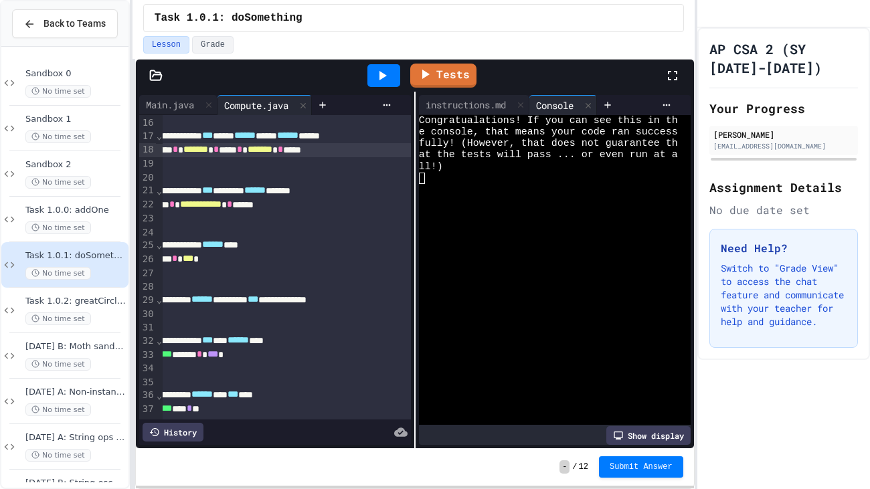
scroll to position [212, 92]
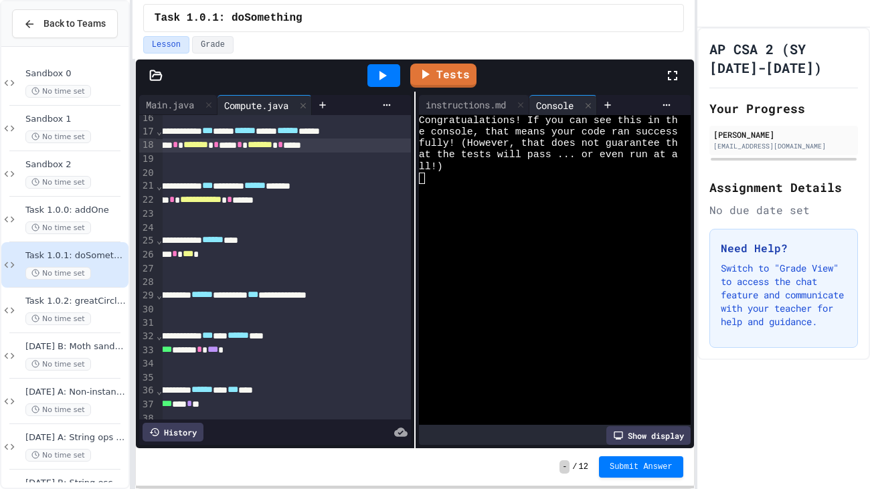
click at [248, 315] on div "****** * *" at bounding box center [265, 310] width 388 height 14
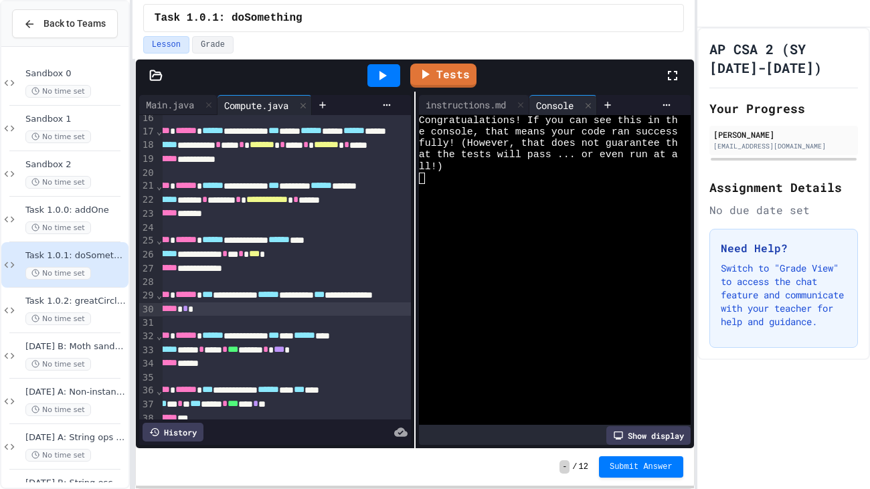
scroll to position [212, 0]
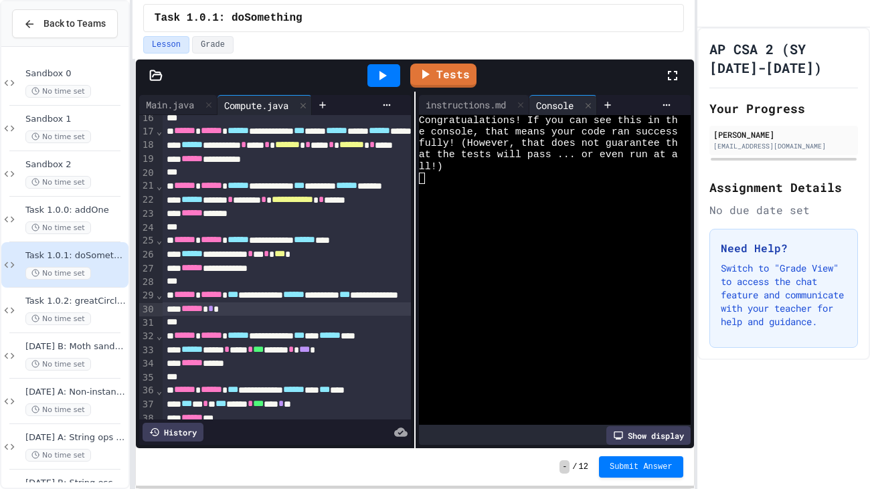
click at [673, 68] on icon at bounding box center [673, 76] width 16 height 16
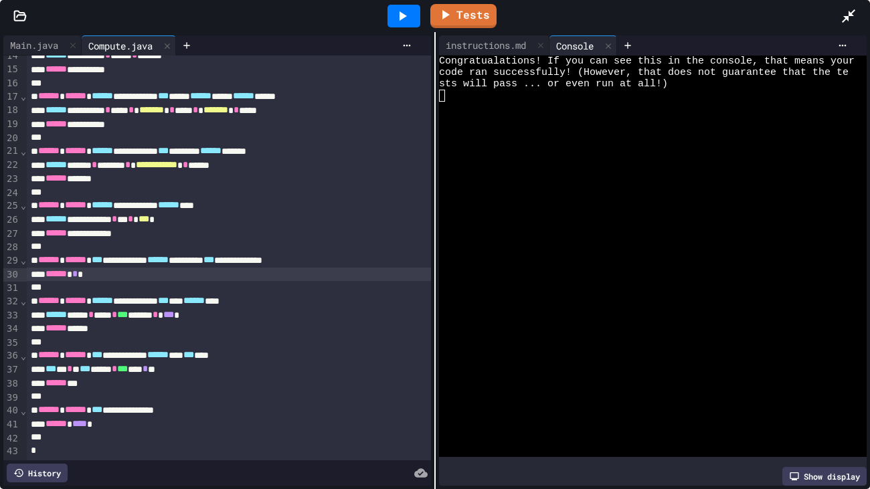
click at [470, 21] on link "Tests" at bounding box center [464, 16] width 66 height 24
click at [844, 24] on div at bounding box center [855, 16] width 29 height 36
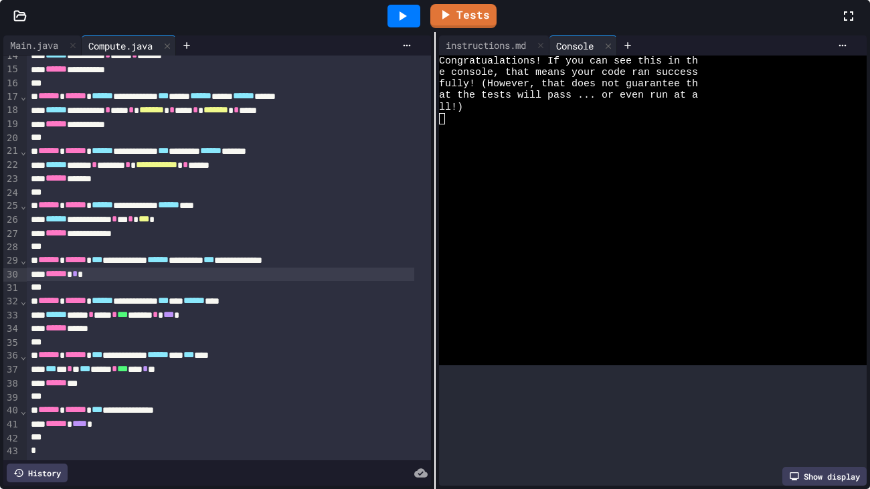
scroll to position [559, 0]
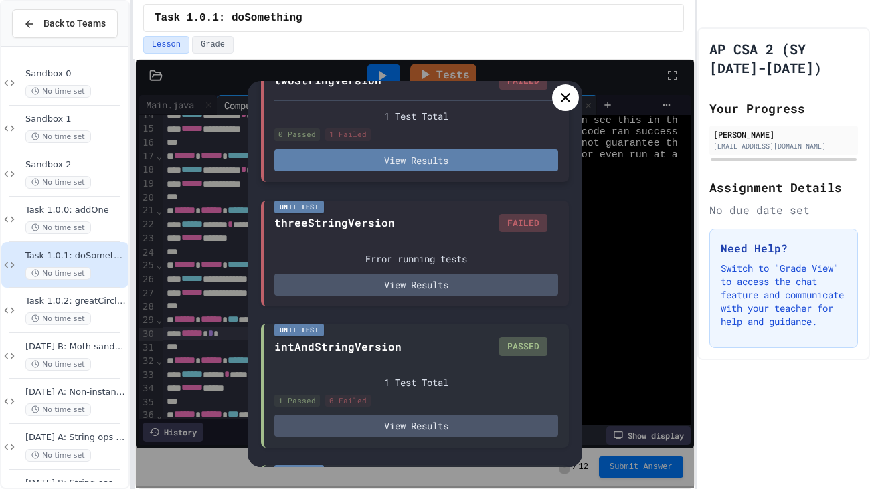
click at [489, 171] on button "View Results" at bounding box center [417, 160] width 284 height 22
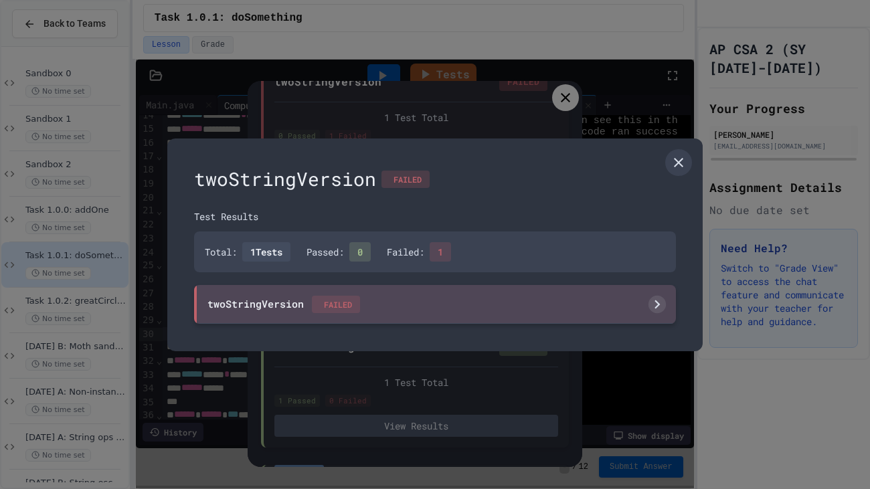
click at [516, 305] on div "twoStringVersion FAILED" at bounding box center [435, 304] width 482 height 39
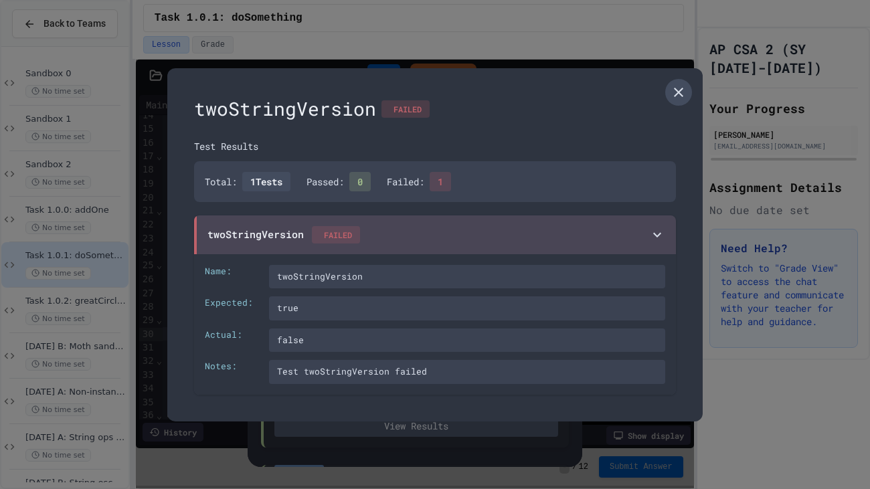
click at [685, 80] on link at bounding box center [679, 92] width 27 height 27
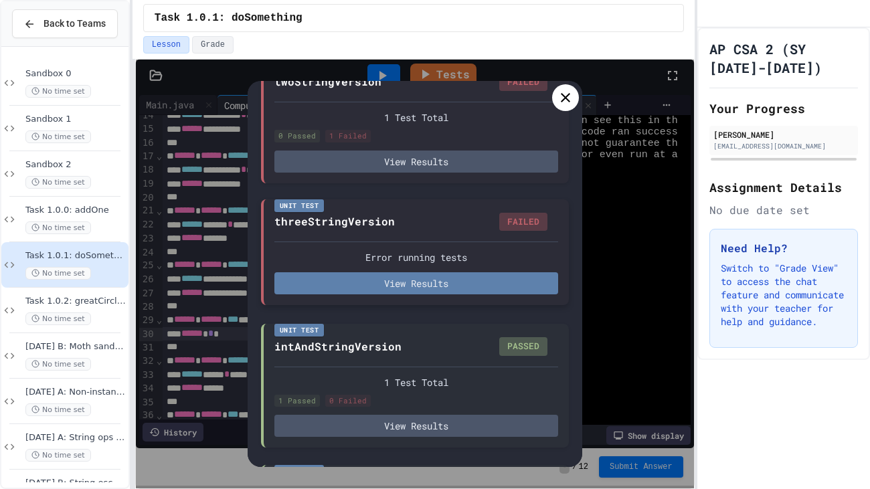
click at [487, 295] on button "View Results" at bounding box center [417, 284] width 284 height 22
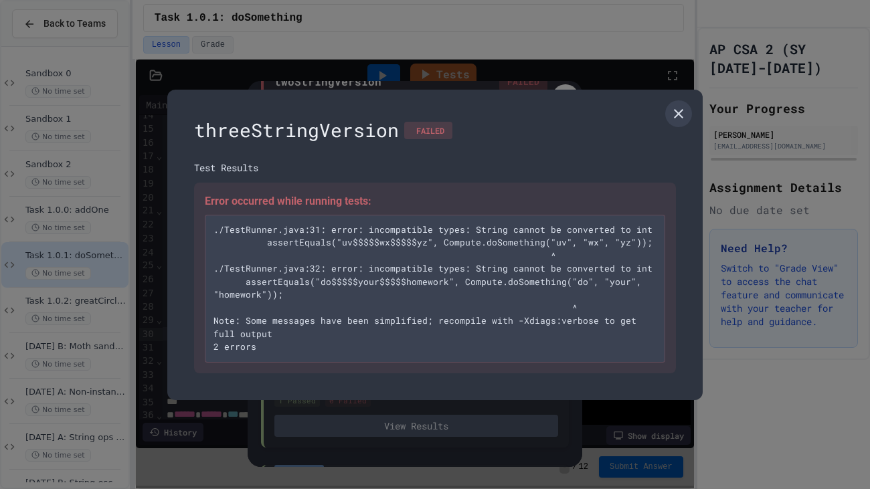
click at [598, 307] on pre "./TestRunner.java:31: error: incompatible types: String cannot be converted to …" at bounding box center [435, 289] width 461 height 148
click at [569, 366] on div "Error occurred while running tests: ./TestRunner.java:31: error: incompatible t…" at bounding box center [435, 278] width 482 height 191
click at [566, 353] on pre "./TestRunner.java:31: error: incompatible types: String cannot be converted to …" at bounding box center [435, 289] width 461 height 148
click at [687, 120] on link at bounding box center [679, 113] width 27 height 27
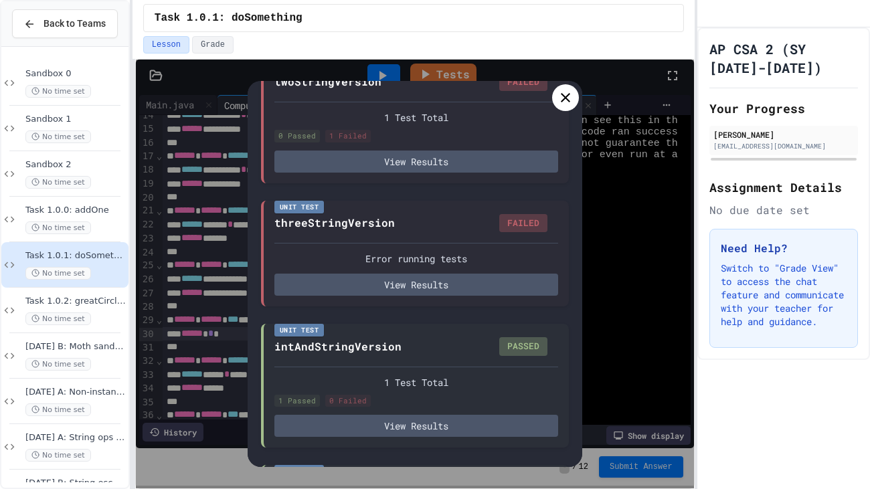
click at [672, 130] on div "Tests 12 Test s Total 10 Passed 2 Failed 0 Timeout Unit Test atLeastItCompiles …" at bounding box center [415, 274] width 558 height 429
click at [564, 106] on div at bounding box center [565, 97] width 27 height 27
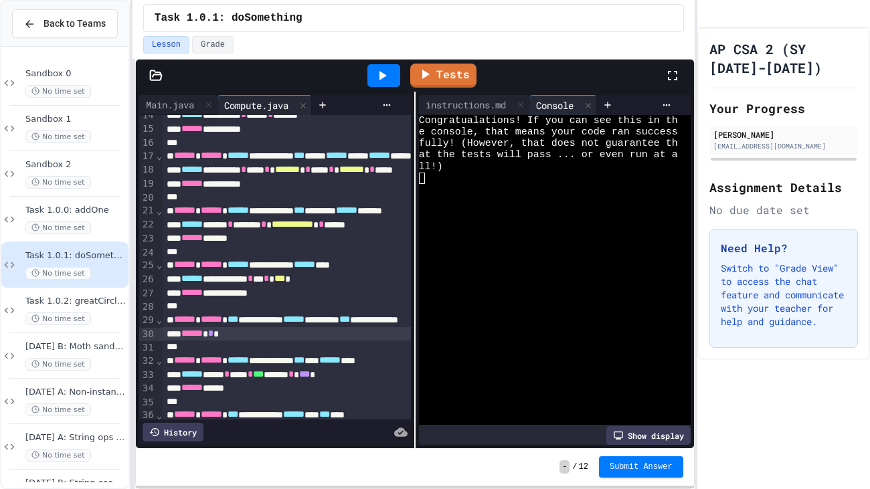
click at [670, 80] on icon at bounding box center [673, 76] width 16 height 16
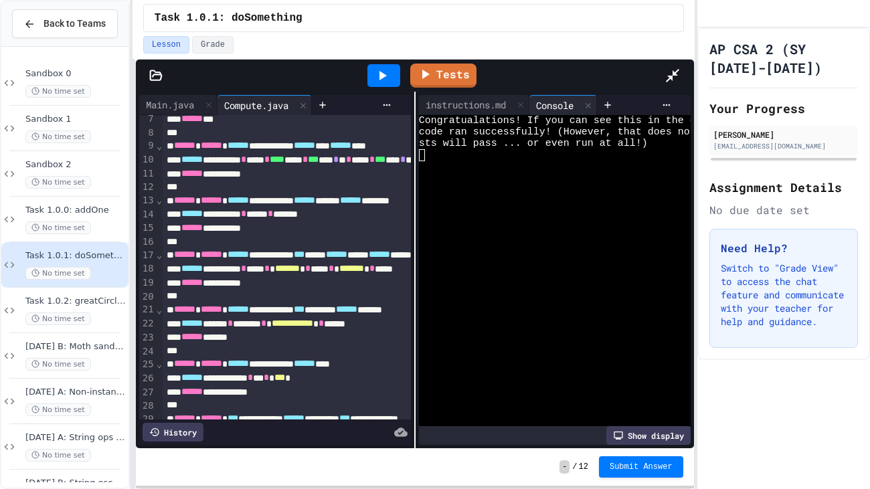
scroll to position [88, 0]
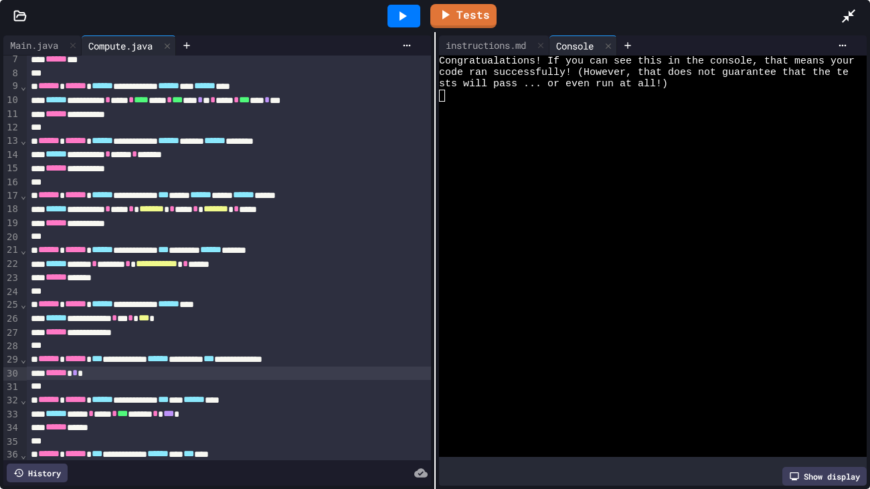
click at [466, 24] on link "Tests" at bounding box center [464, 16] width 66 height 24
click at [459, 25] on link "Tests" at bounding box center [464, 16] width 66 height 24
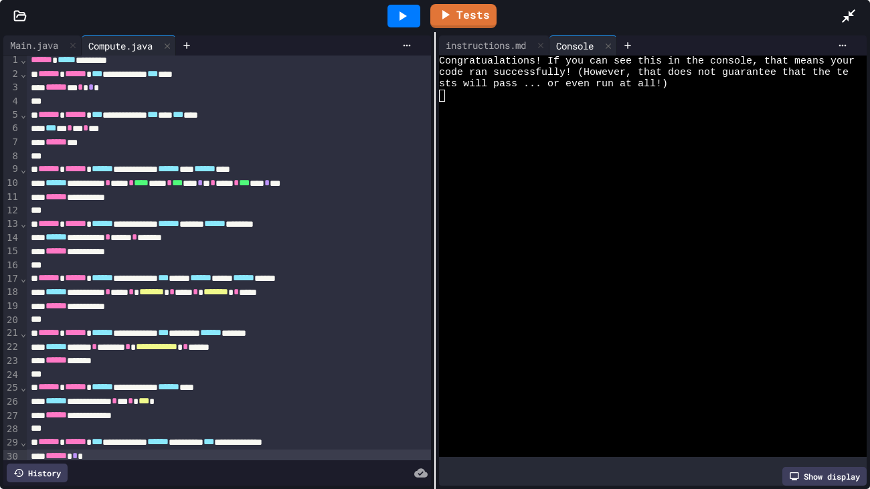
scroll to position [0, 0]
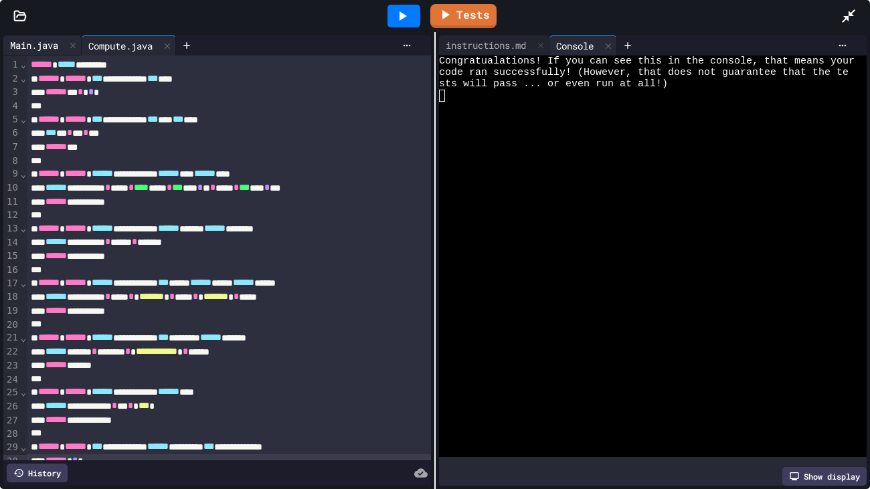
click at [33, 42] on div "Main.java" at bounding box center [34, 45] width 62 height 14
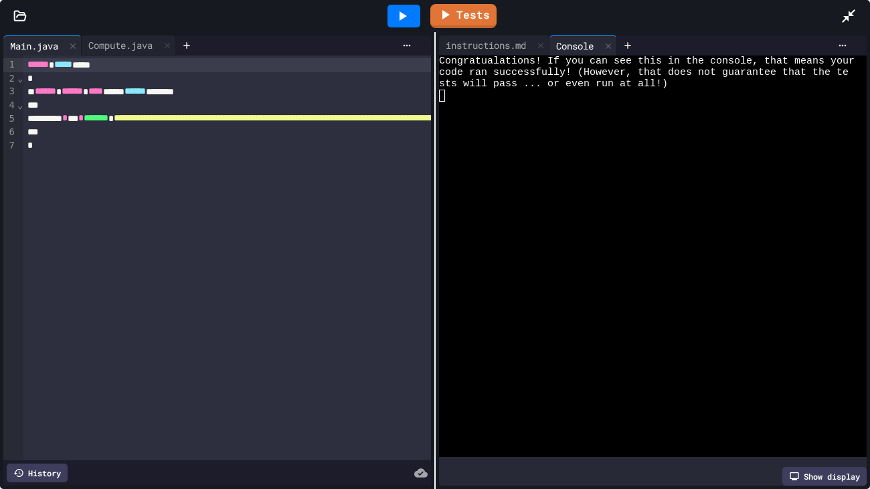
click at [303, 121] on span "**********" at bounding box center [412, 117] width 597 height 9
click at [495, 52] on div "instructions.md" at bounding box center [494, 45] width 110 height 20
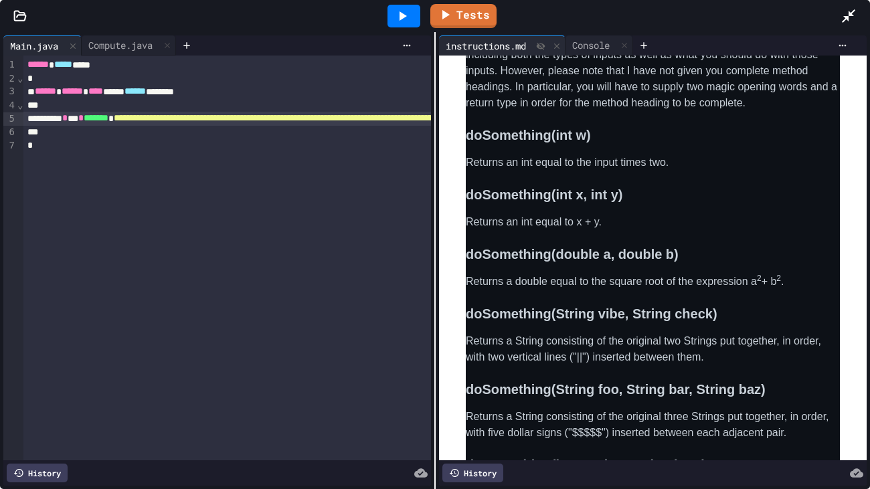
scroll to position [496, 0]
click at [128, 52] on div "Compute.java" at bounding box center [129, 45] width 94 height 20
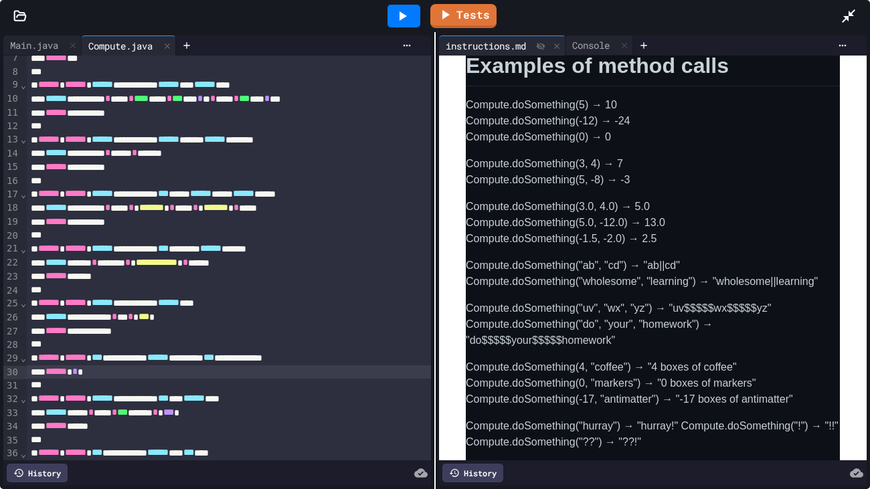
scroll to position [187, 0]
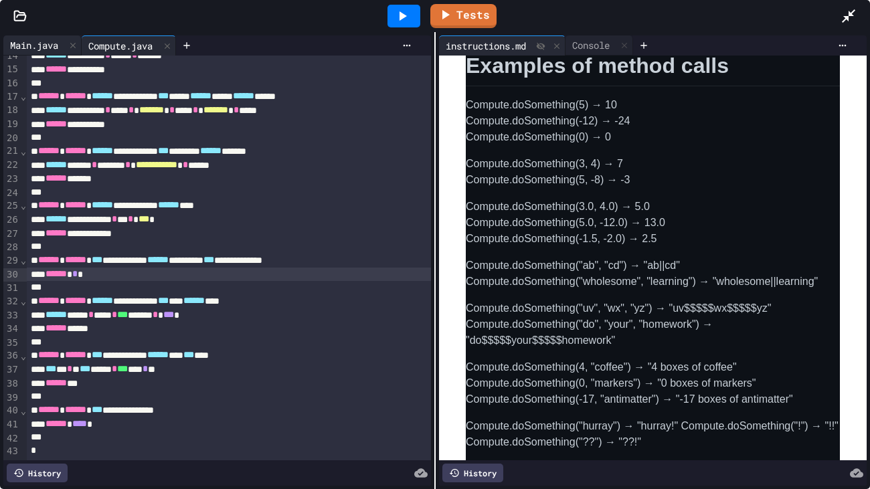
click at [43, 50] on div "Main.java" at bounding box center [34, 45] width 62 height 14
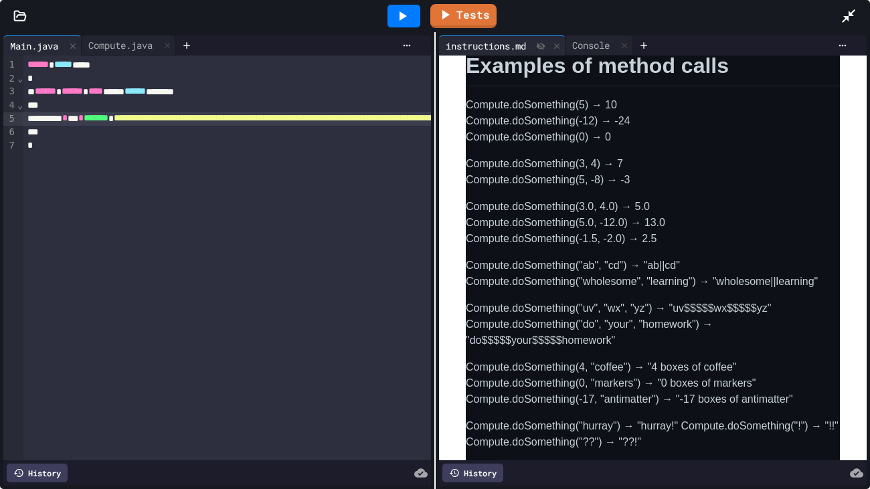
click at [364, 224] on div "**********" at bounding box center [596, 258] width 1147 height 405
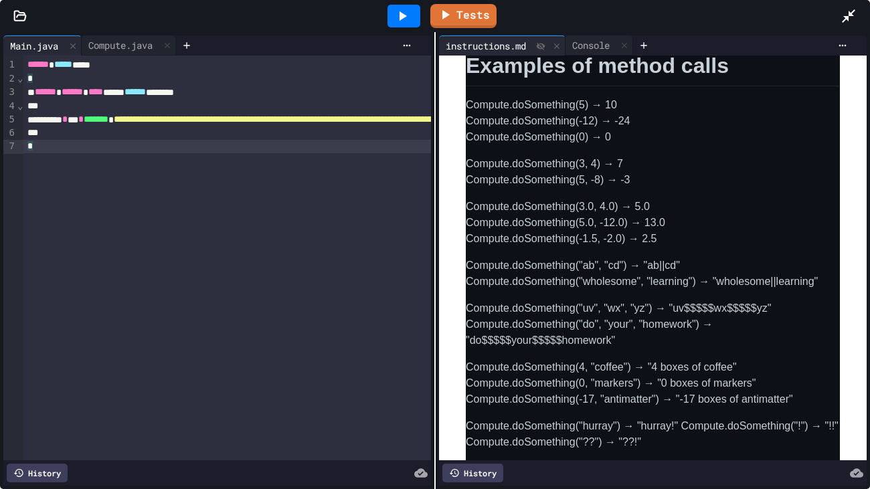
click at [413, 115] on span "**********" at bounding box center [412, 119] width 597 height 9
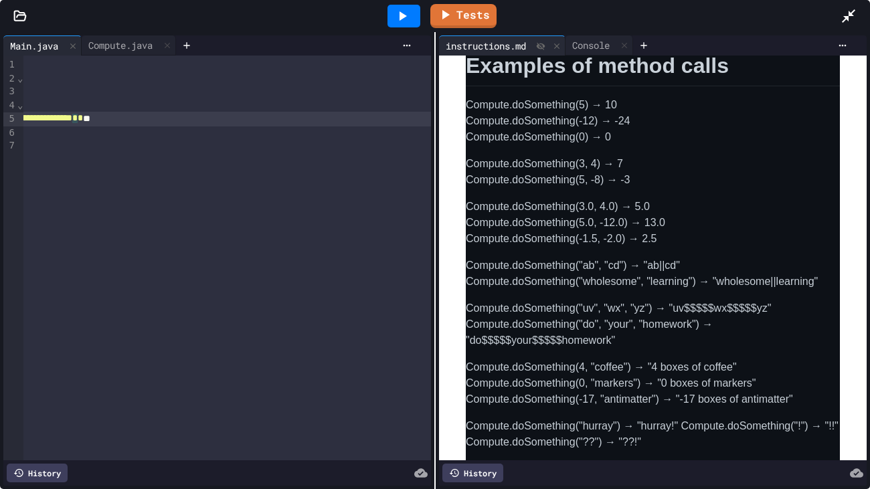
scroll to position [0, 739]
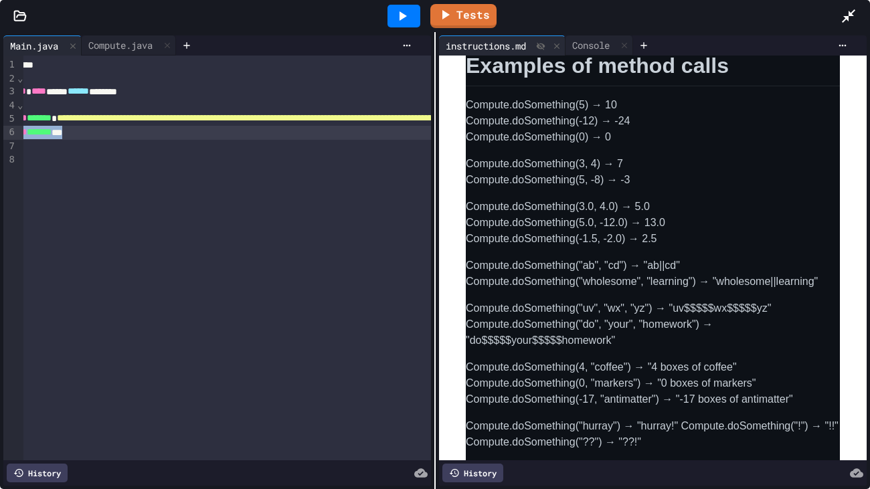
copy div "* *** * ******* ***"
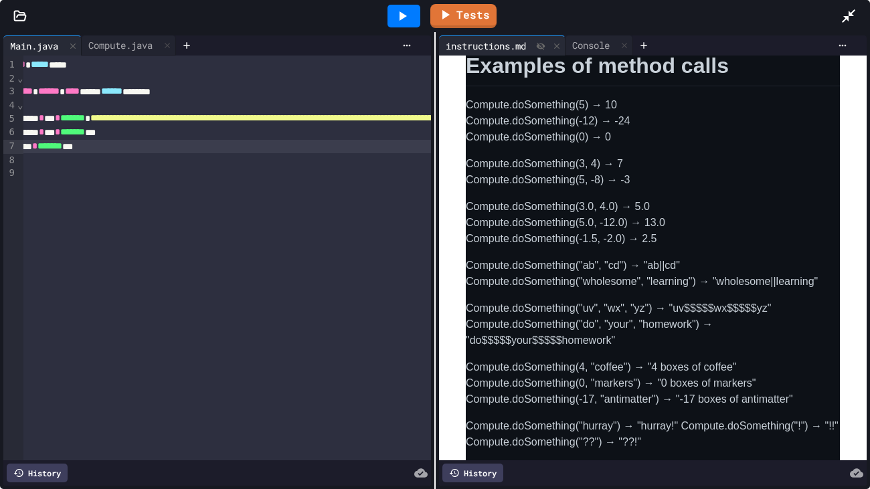
scroll to position [0, 0]
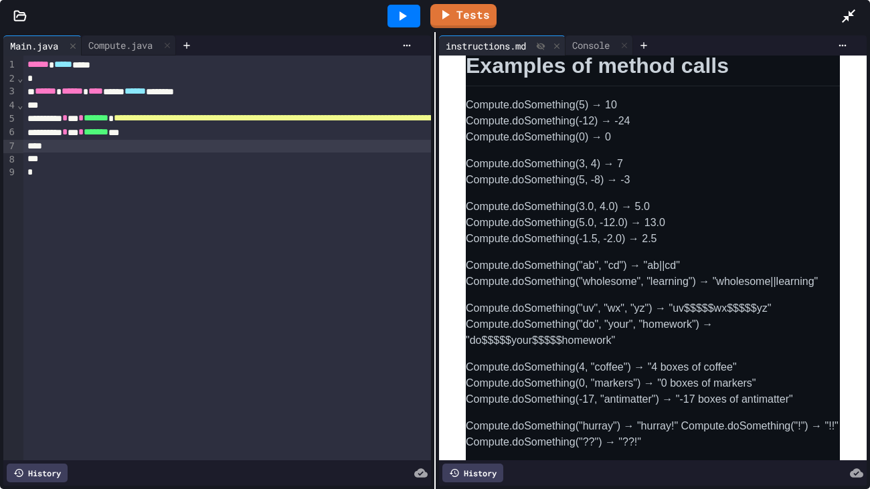
click at [167, 134] on div "****** * *** * ******* ***" at bounding box center [596, 133] width 1147 height 14
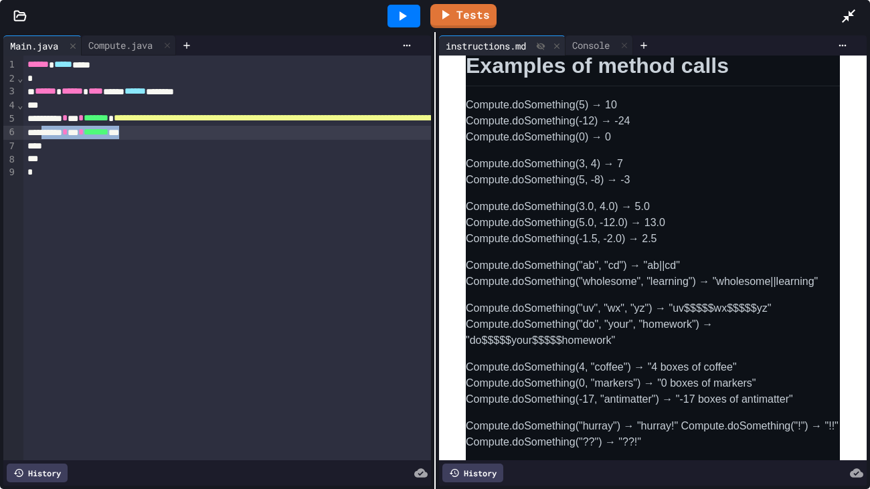
copy div "** * *** * ******* ***"
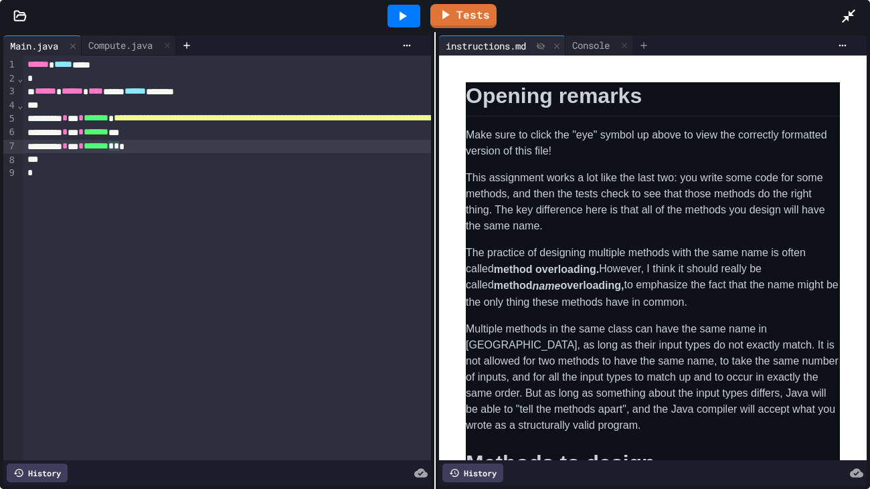
click at [655, 42] on div at bounding box center [643, 45] width 21 height 20
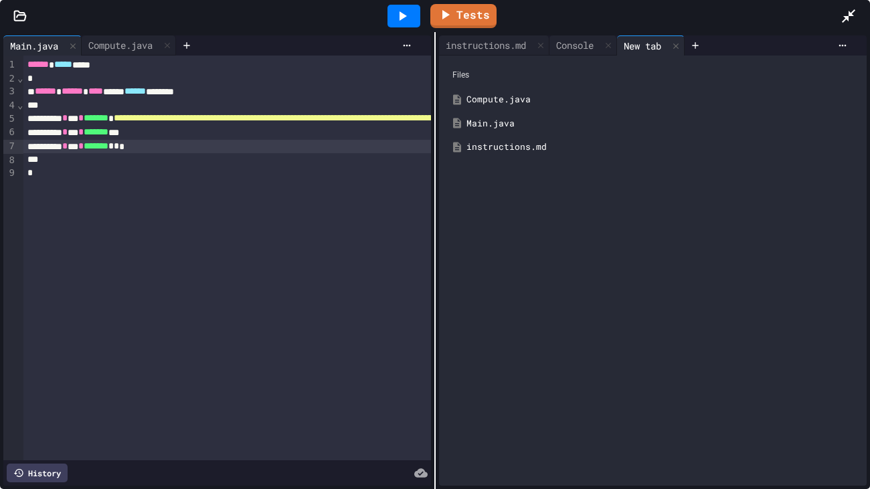
click at [525, 94] on div "Compute.java" at bounding box center [663, 99] width 392 height 13
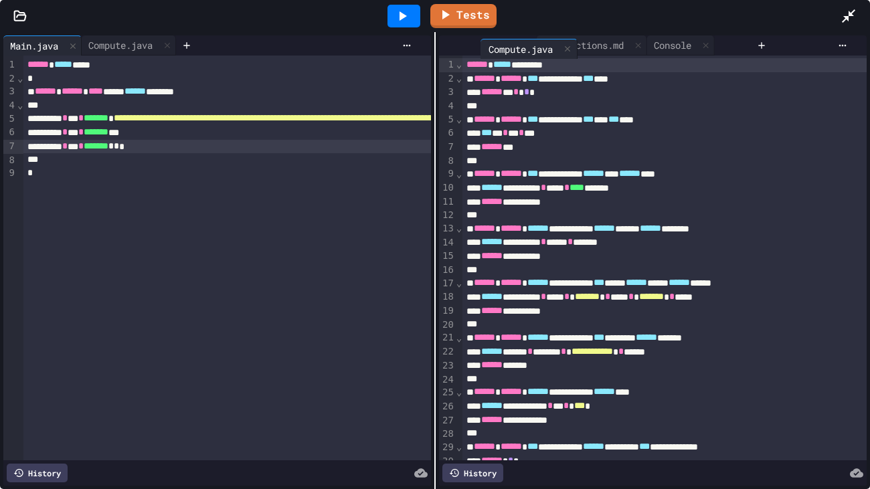
drag, startPoint x: 676, startPoint y: 44, endPoint x: 528, endPoint y: 48, distance: 148.0
click at [528, 48] on div "instructions.md Console Compute.java" at bounding box center [595, 45] width 312 height 20
click at [119, 147] on span "*" at bounding box center [116, 145] width 5 height 9
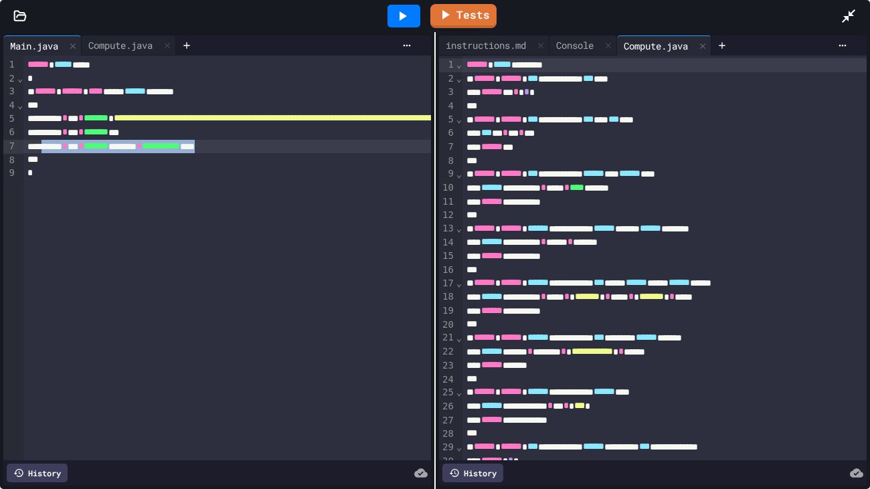
copy div "**********"
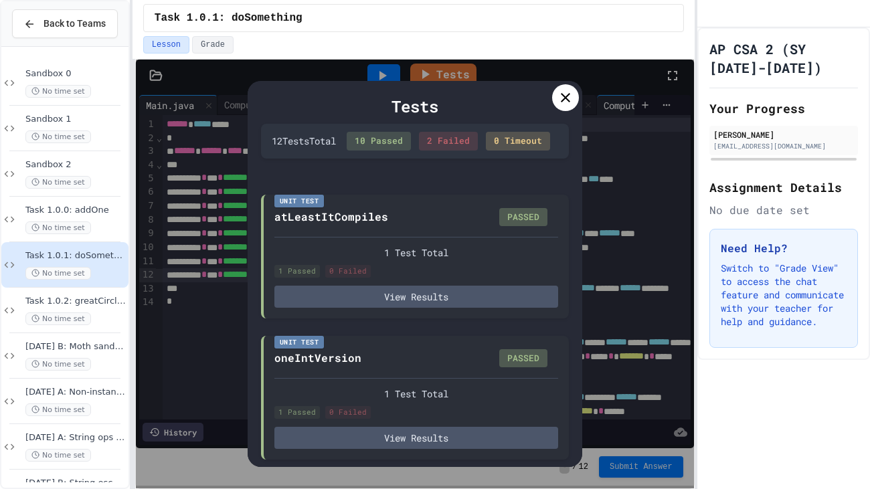
click at [570, 100] on icon at bounding box center [566, 98] width 16 height 16
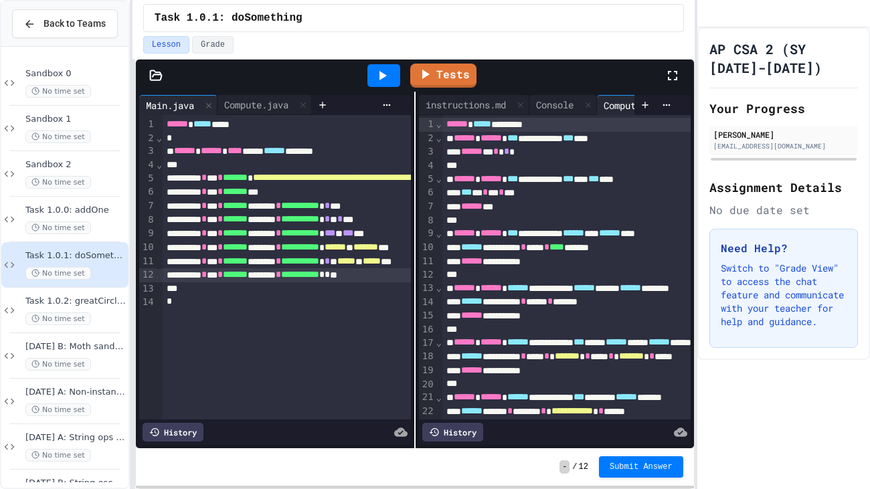
click at [674, 72] on icon at bounding box center [673, 76] width 16 height 16
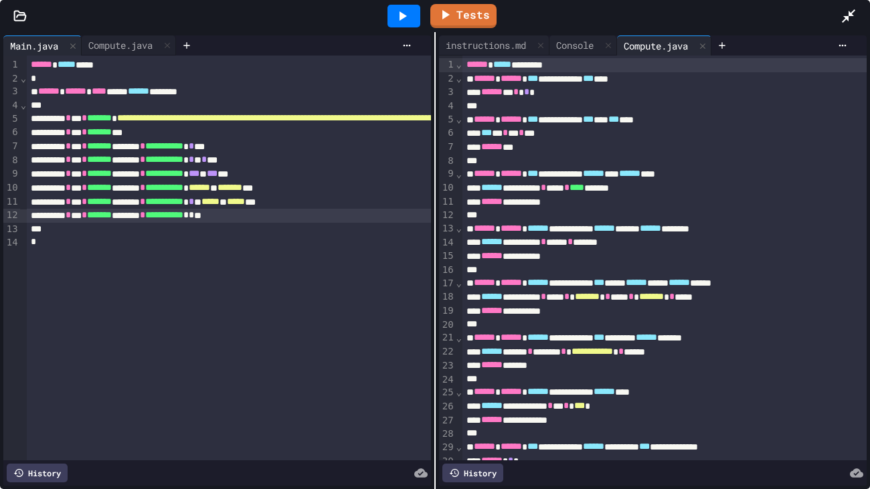
click at [194, 217] on span "*" at bounding box center [191, 214] width 5 height 9
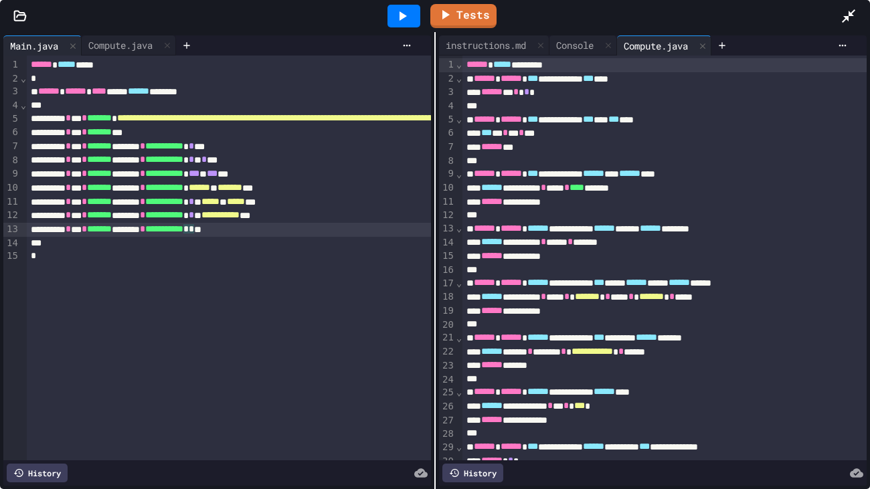
click at [412, 19] on div at bounding box center [404, 16] width 33 height 23
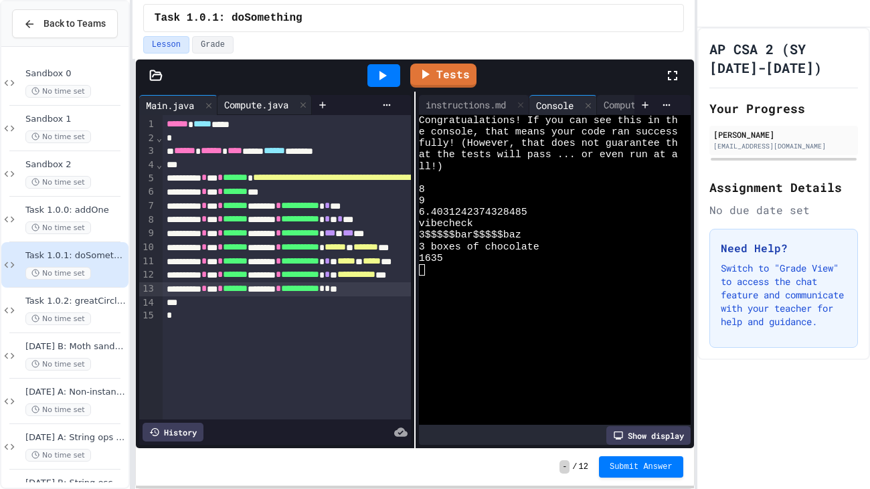
click at [265, 103] on div "Compute.java" at bounding box center [257, 105] width 78 height 14
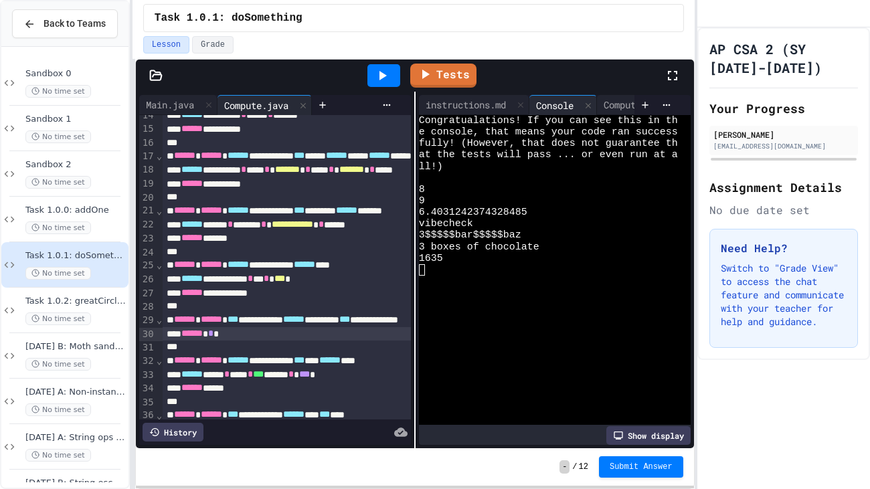
scroll to position [287, 0]
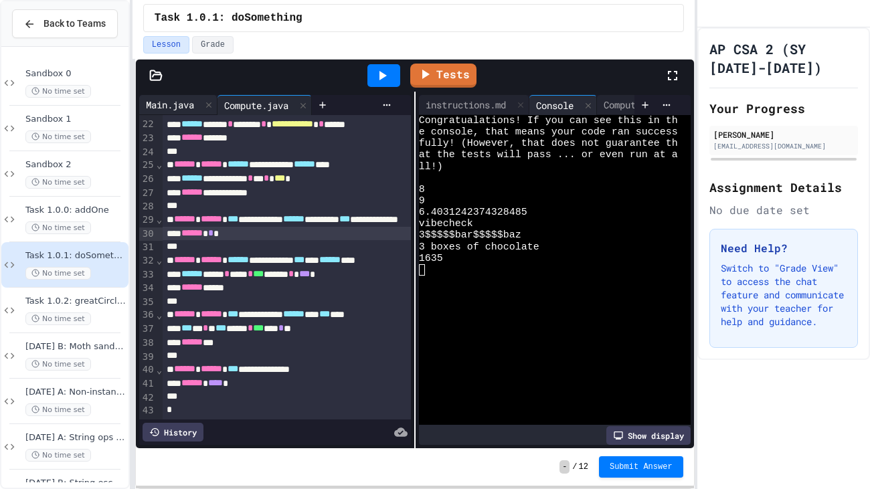
click at [179, 100] on div "Main.java" at bounding box center [170, 105] width 62 height 14
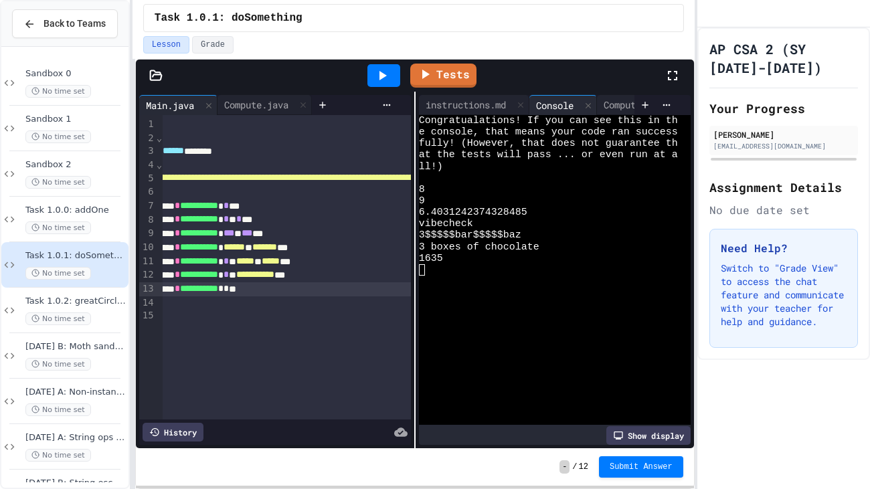
scroll to position [0, 100]
click at [335, 217] on div "**********" at bounding box center [635, 220] width 1147 height 14
